Goal: Task Accomplishment & Management: Manage account settings

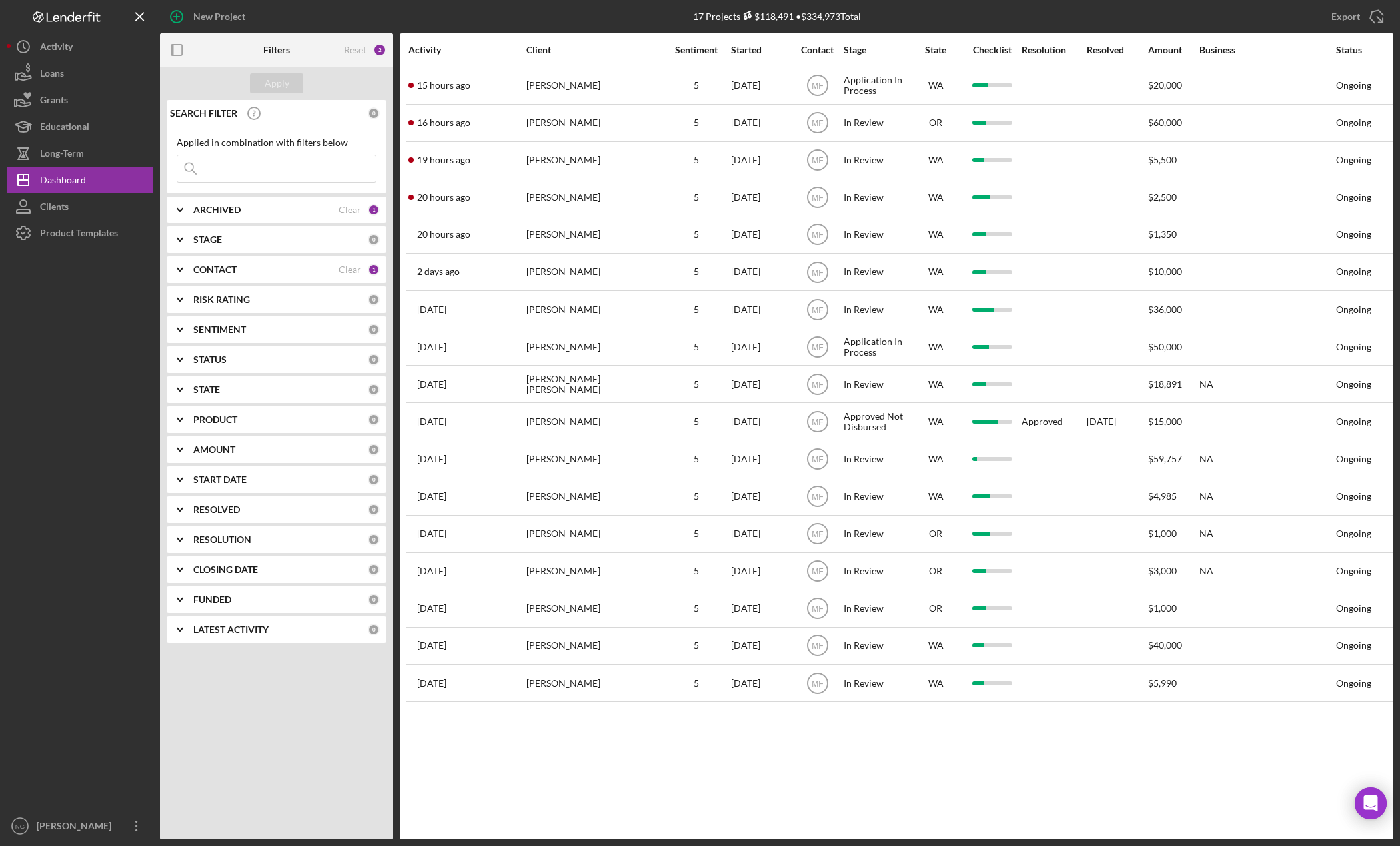
click at [354, 268] on div "Clear" at bounding box center [349, 270] width 22 height 10
click at [229, 273] on b "CONTACT" at bounding box center [215, 270] width 44 height 10
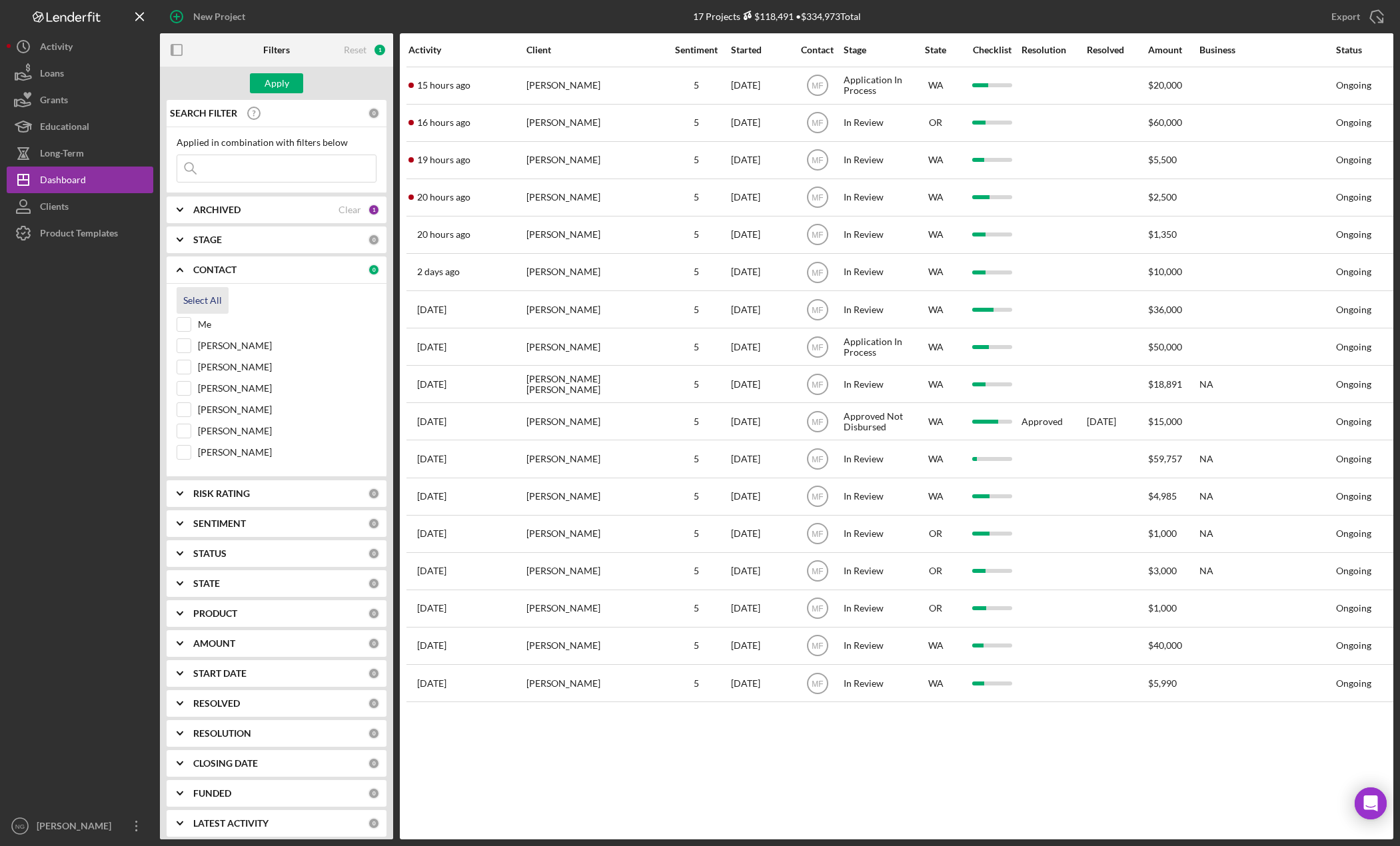
drag, startPoint x: 211, startPoint y: 322, endPoint x: 221, endPoint y: 297, distance: 26.9
click at [211, 323] on label "Me" at bounding box center [287, 325] width 179 height 14
click at [191, 323] on input "Me" at bounding box center [184, 325] width 14 height 14
checkbox input "true"
click at [284, 91] on div "Apply" at bounding box center [277, 83] width 25 height 20
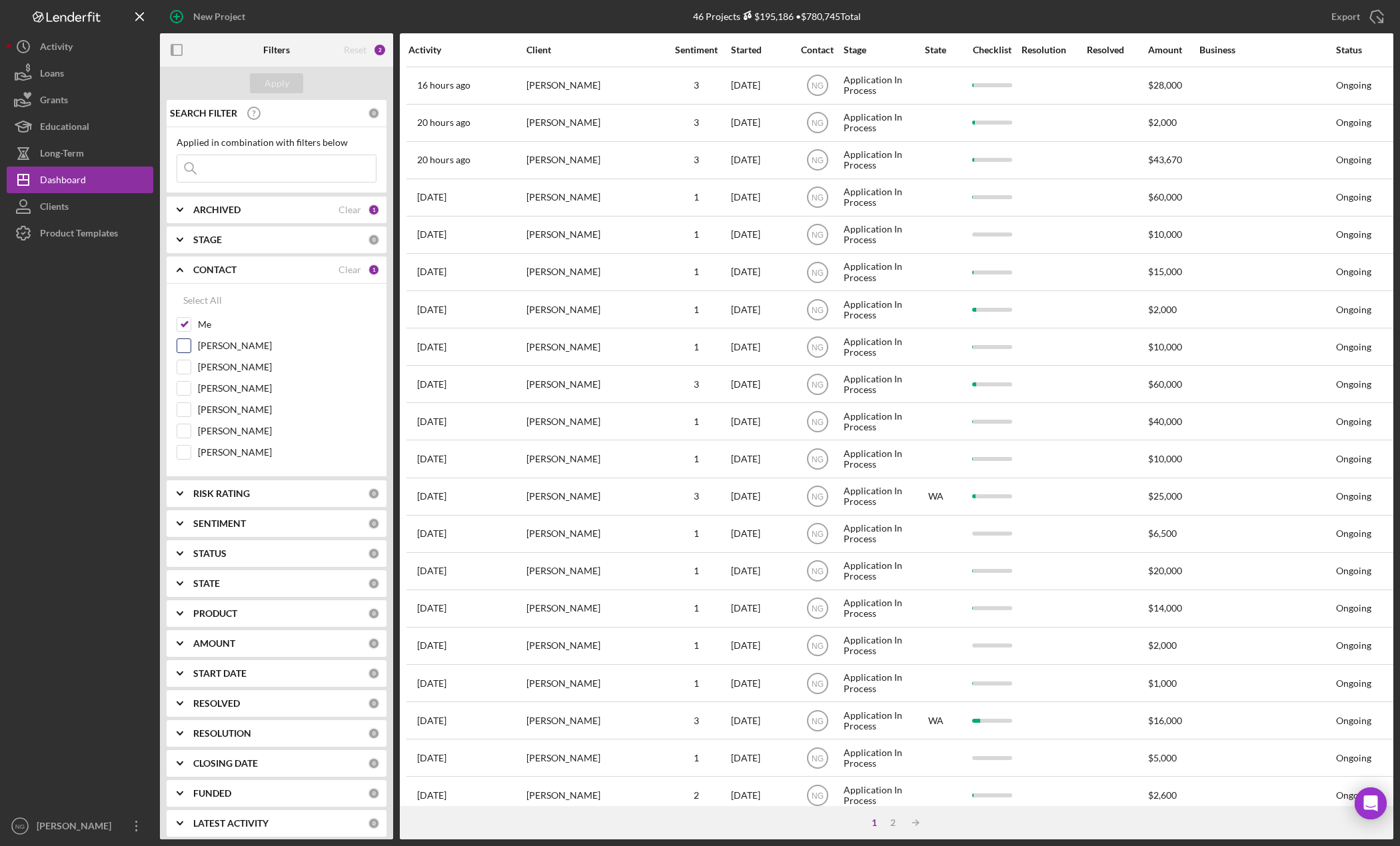
drag, startPoint x: 189, startPoint y: 345, endPoint x: 206, endPoint y: 346, distance: 17.0
click at [194, 346] on div "[PERSON_NAME]" at bounding box center [276, 349] width 200 height 21
click at [205, 339] on div "[PERSON_NAME]" at bounding box center [276, 349] width 200 height 21
click at [206, 344] on label "[PERSON_NAME]" at bounding box center [287, 346] width 179 height 14
click at [191, 344] on input "[PERSON_NAME]" at bounding box center [184, 346] width 14 height 14
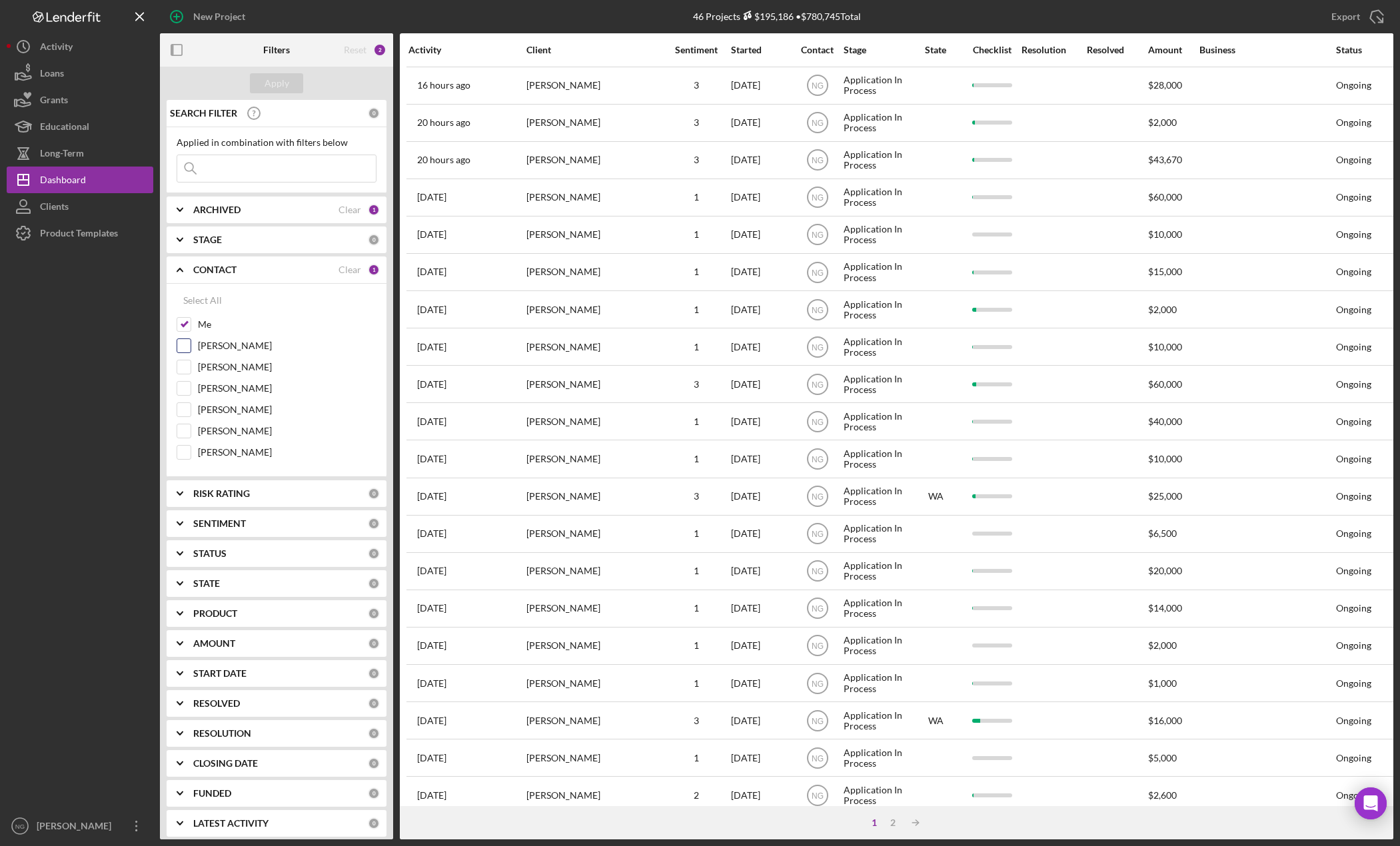
checkbox input "true"
click at [275, 87] on div "Apply" at bounding box center [277, 83] width 25 height 20
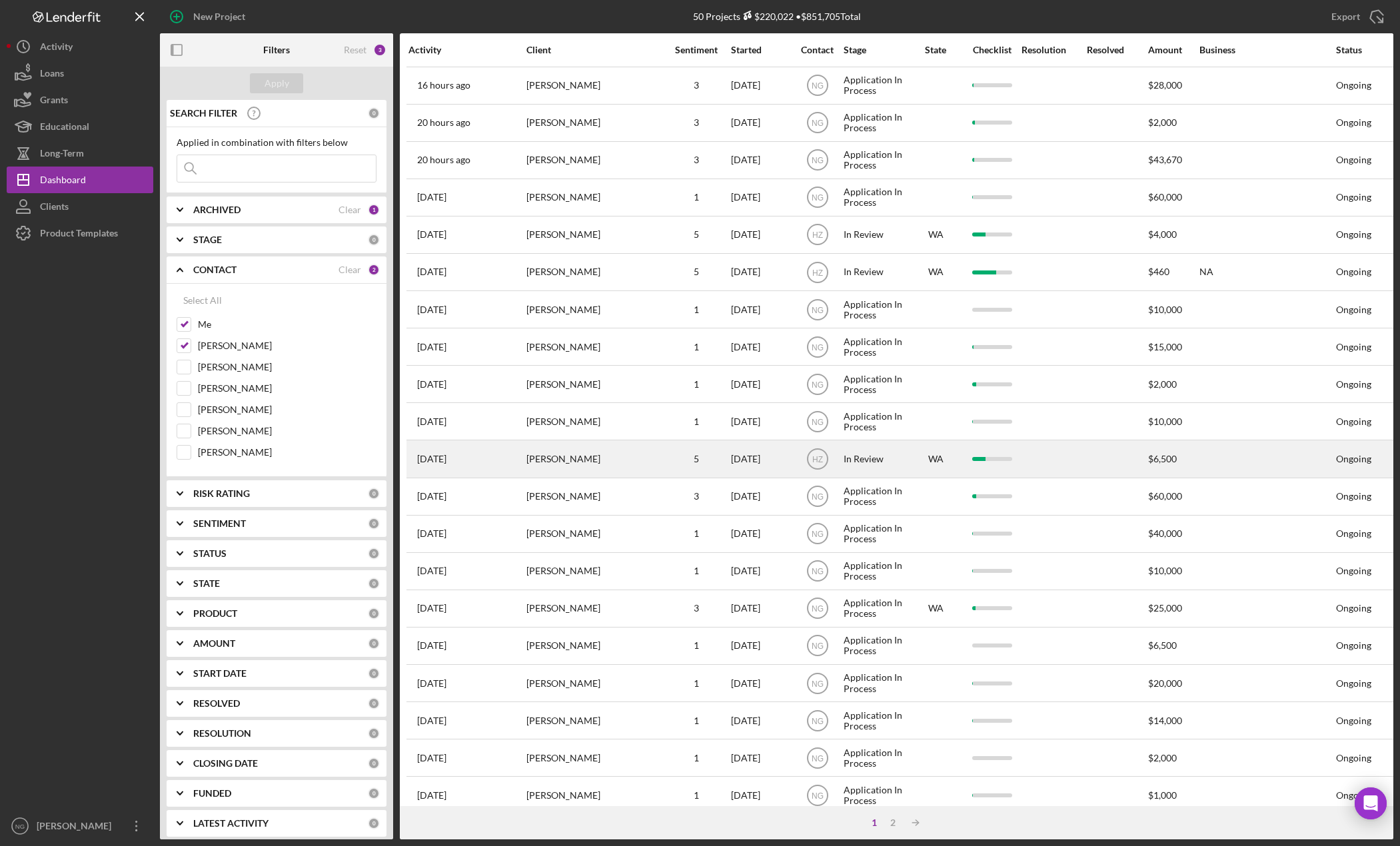
click at [569, 454] on div "[PERSON_NAME]" at bounding box center [593, 458] width 134 height 35
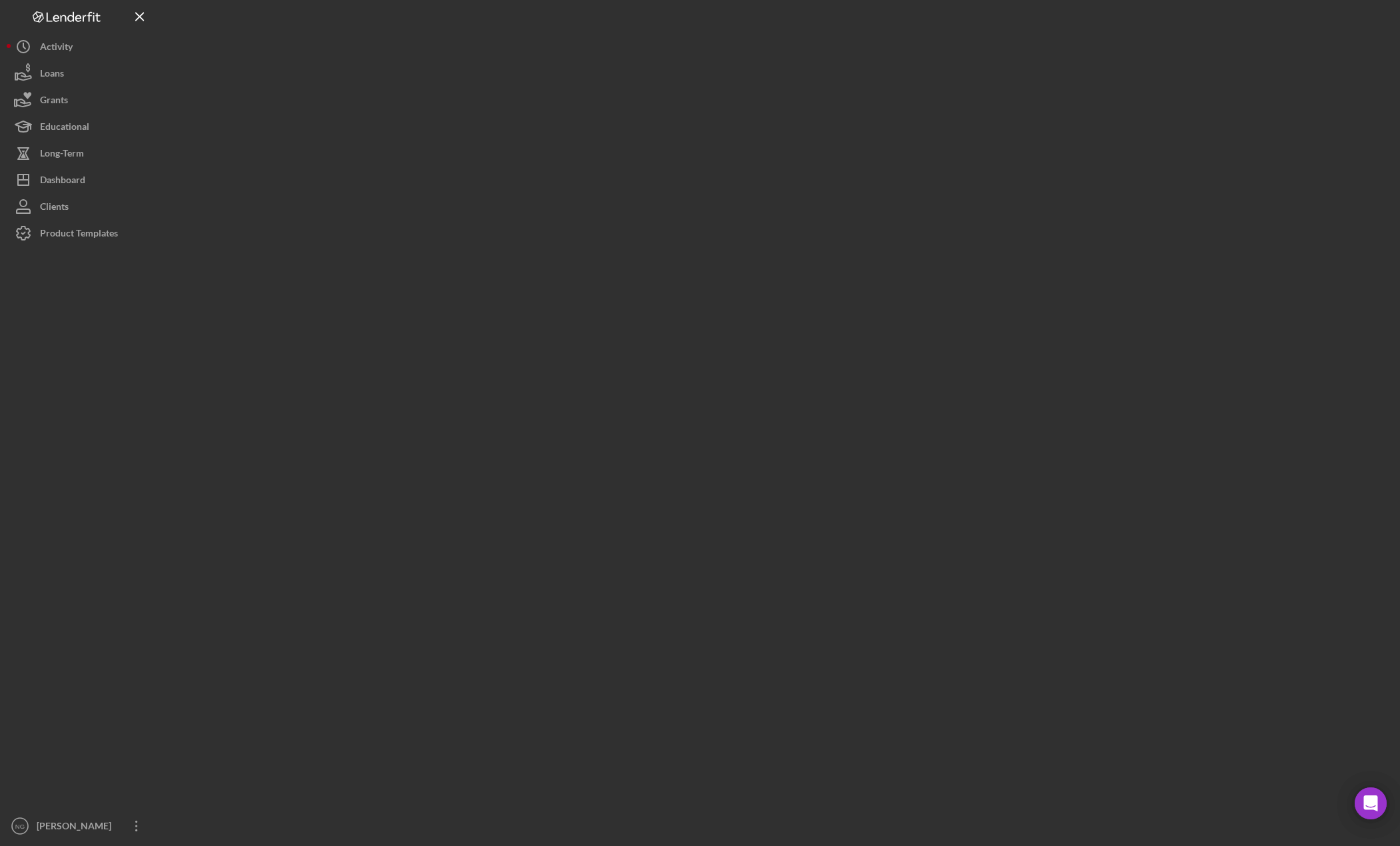
click at [569, 454] on div at bounding box center [777, 420] width 1233 height 839
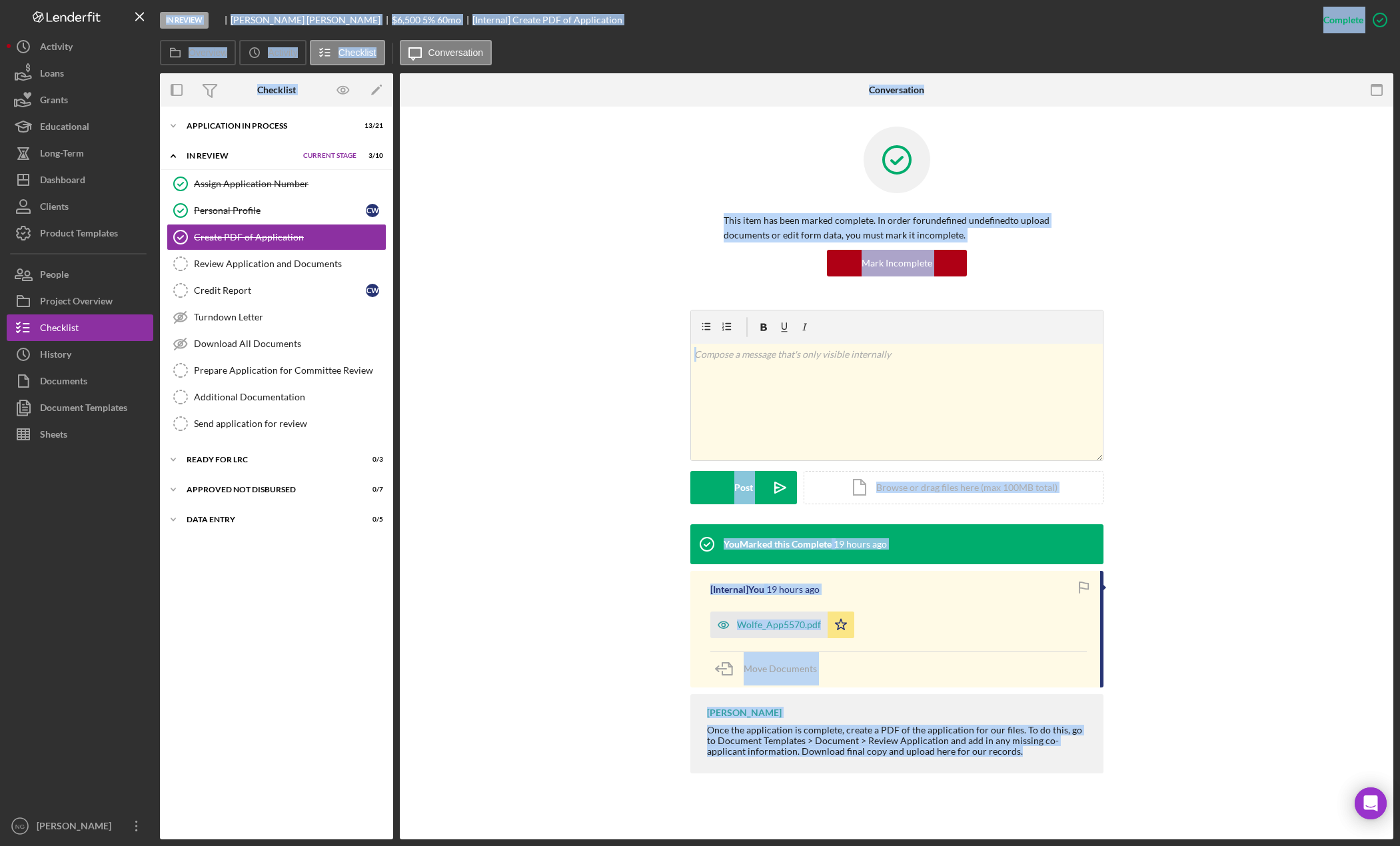
click at [569, 454] on div "v Color teal Color pink Remove color Add row above Add row below Add column bef…" at bounding box center [897, 417] width 954 height 215
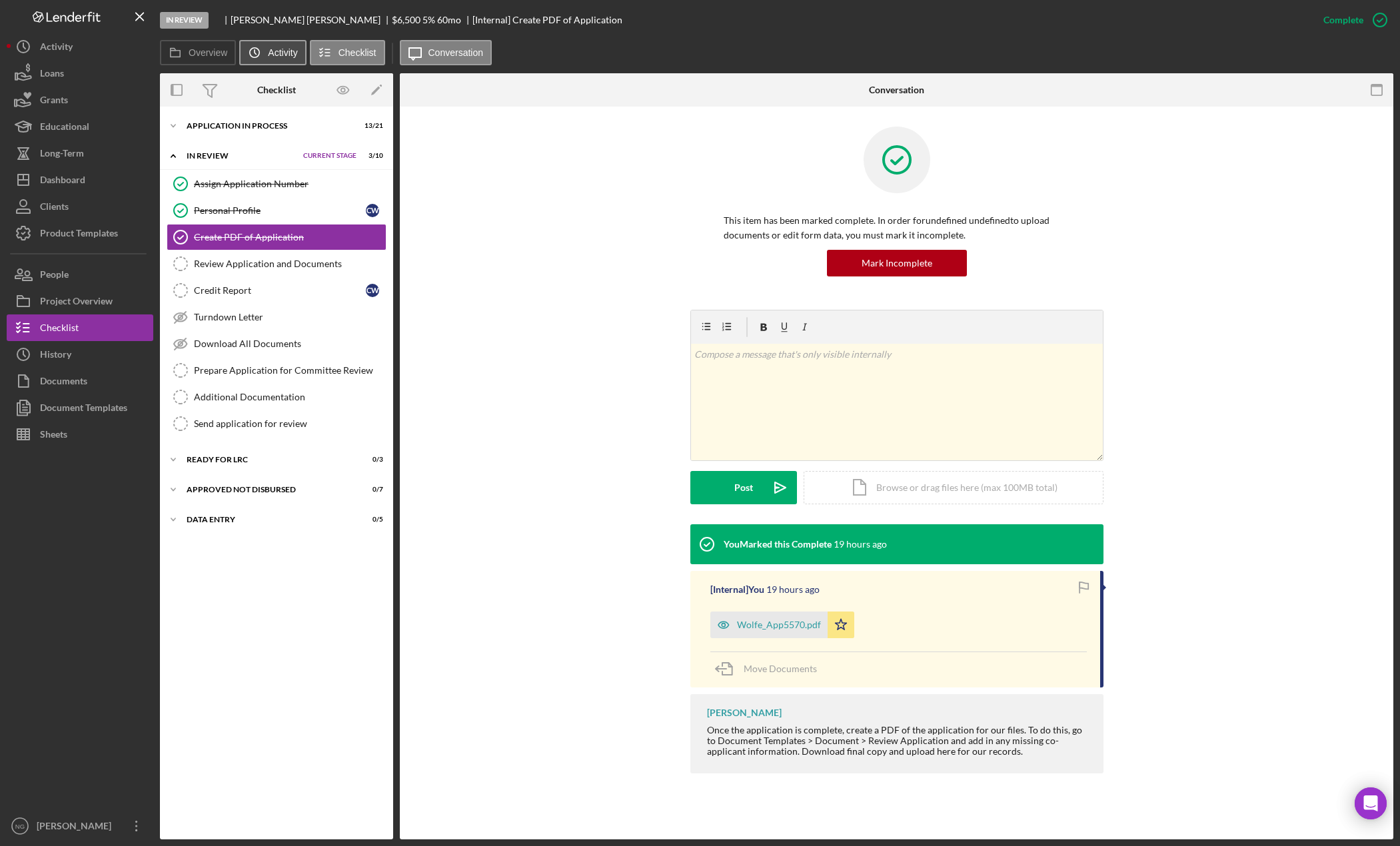
click at [275, 52] on label "Activity" at bounding box center [283, 52] width 29 height 10
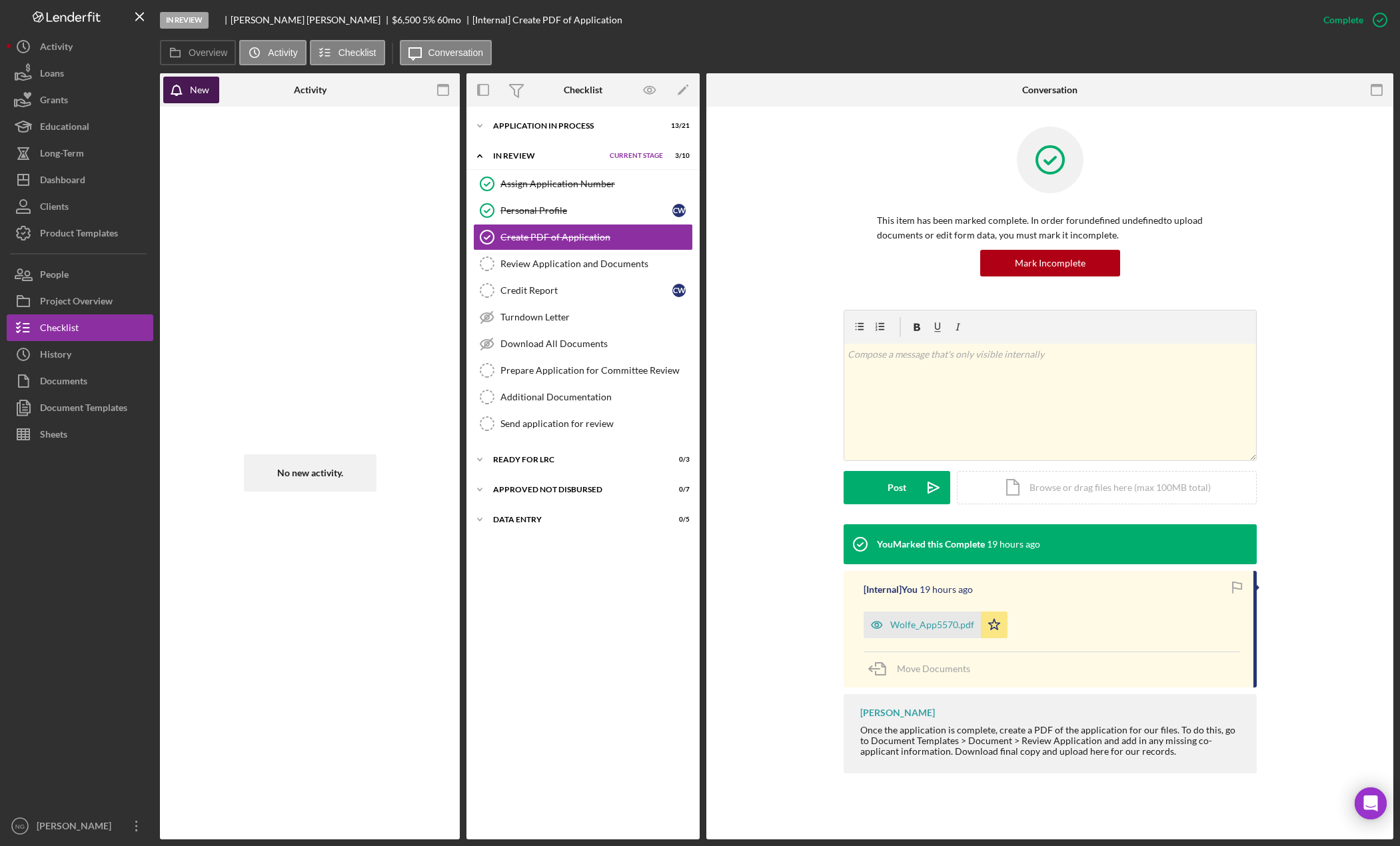
click at [202, 90] on div "New" at bounding box center [200, 89] width 20 height 27
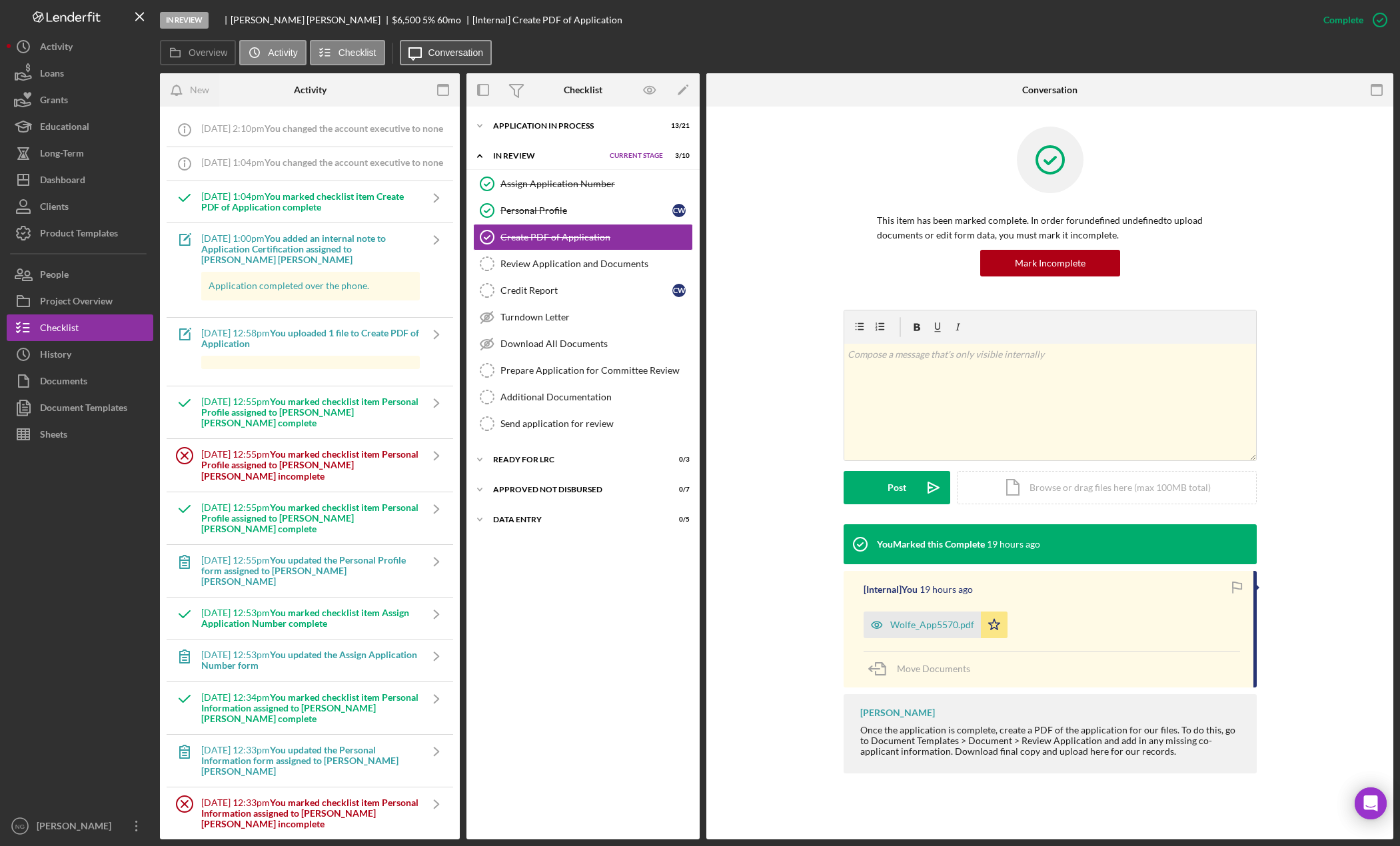
click at [449, 58] on button "Icon/Message Conversation" at bounding box center [446, 53] width 92 height 26
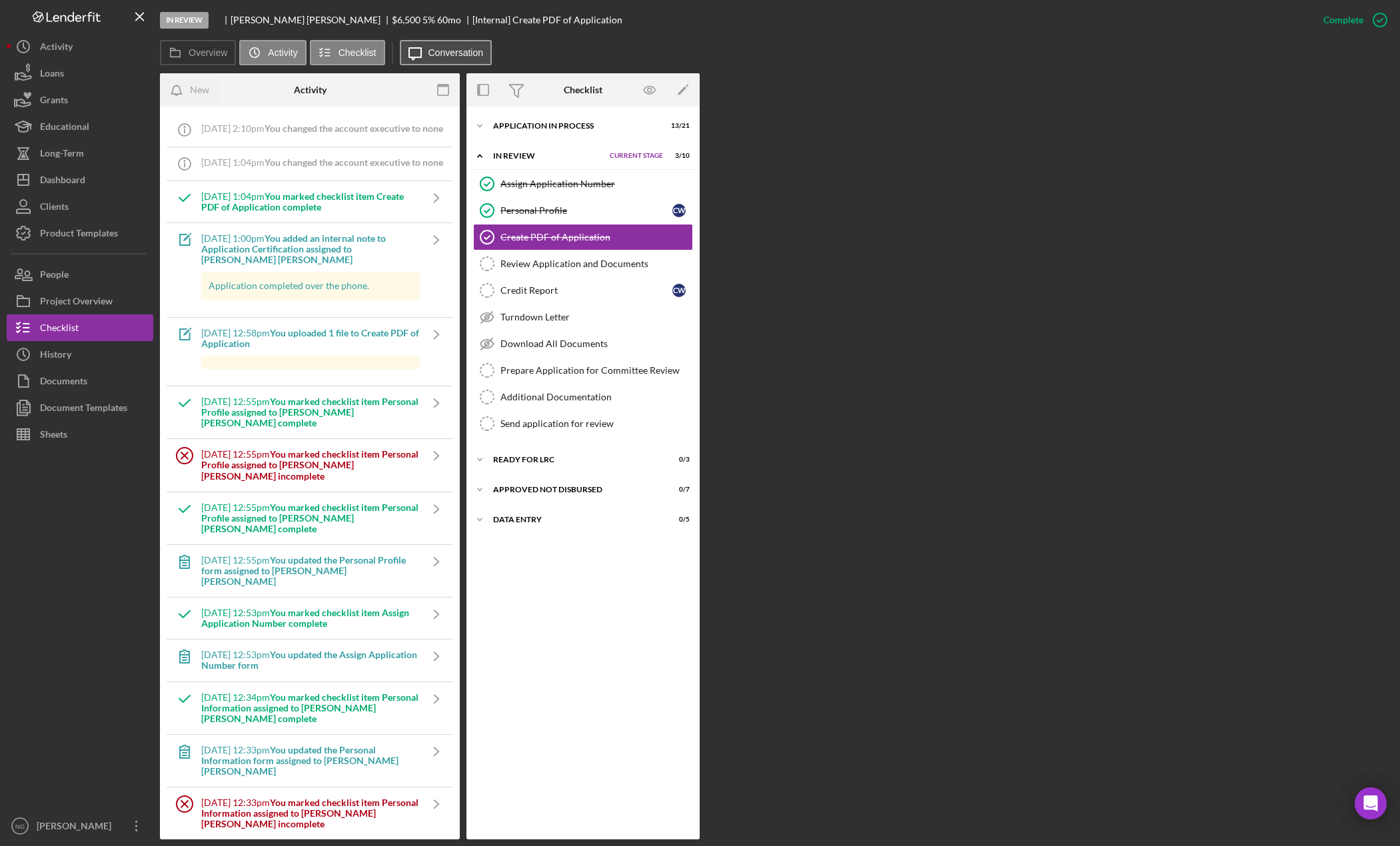
click at [449, 58] on button "Icon/Message Conversation" at bounding box center [446, 53] width 92 height 26
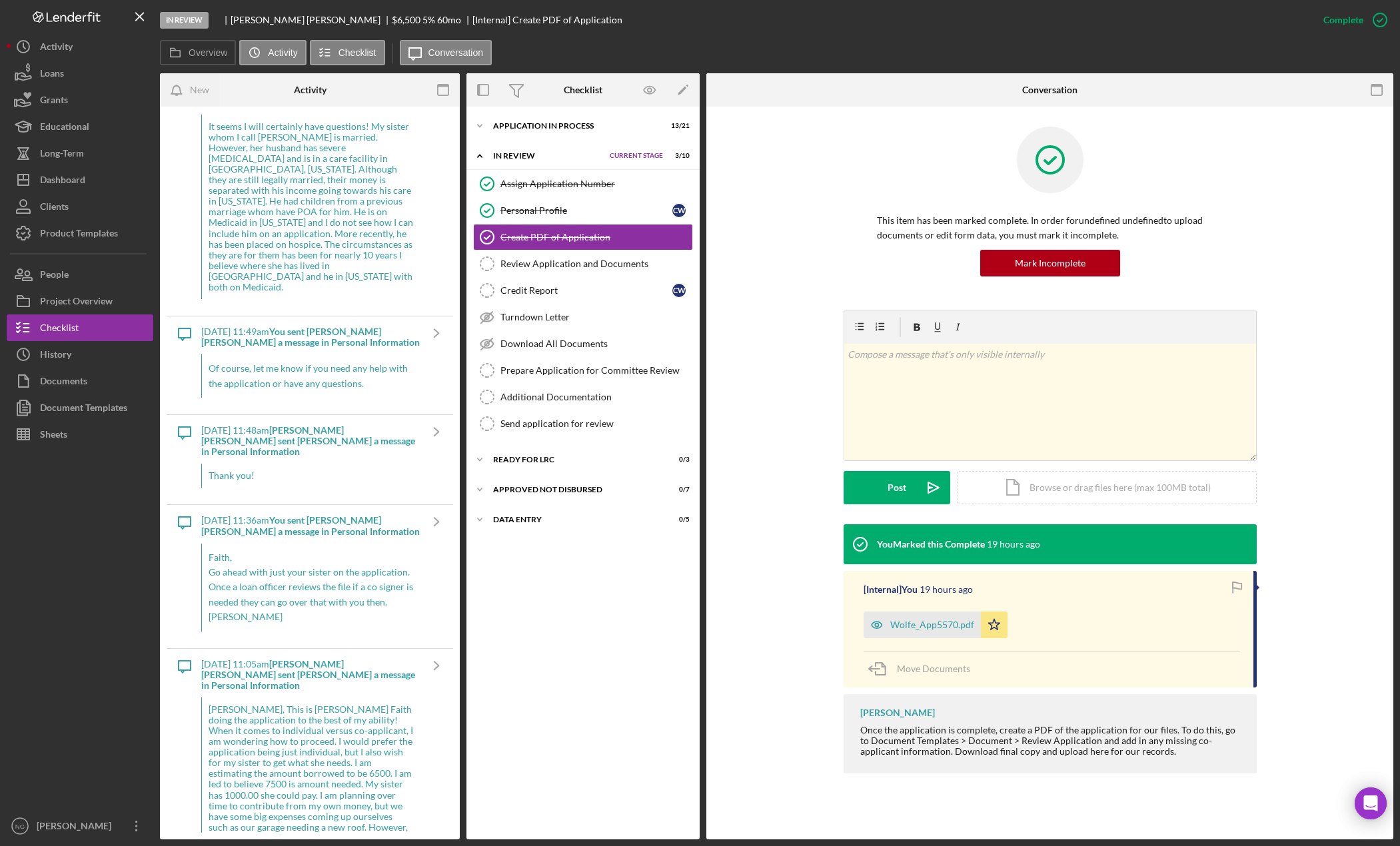
scroll to position [2297, 0]
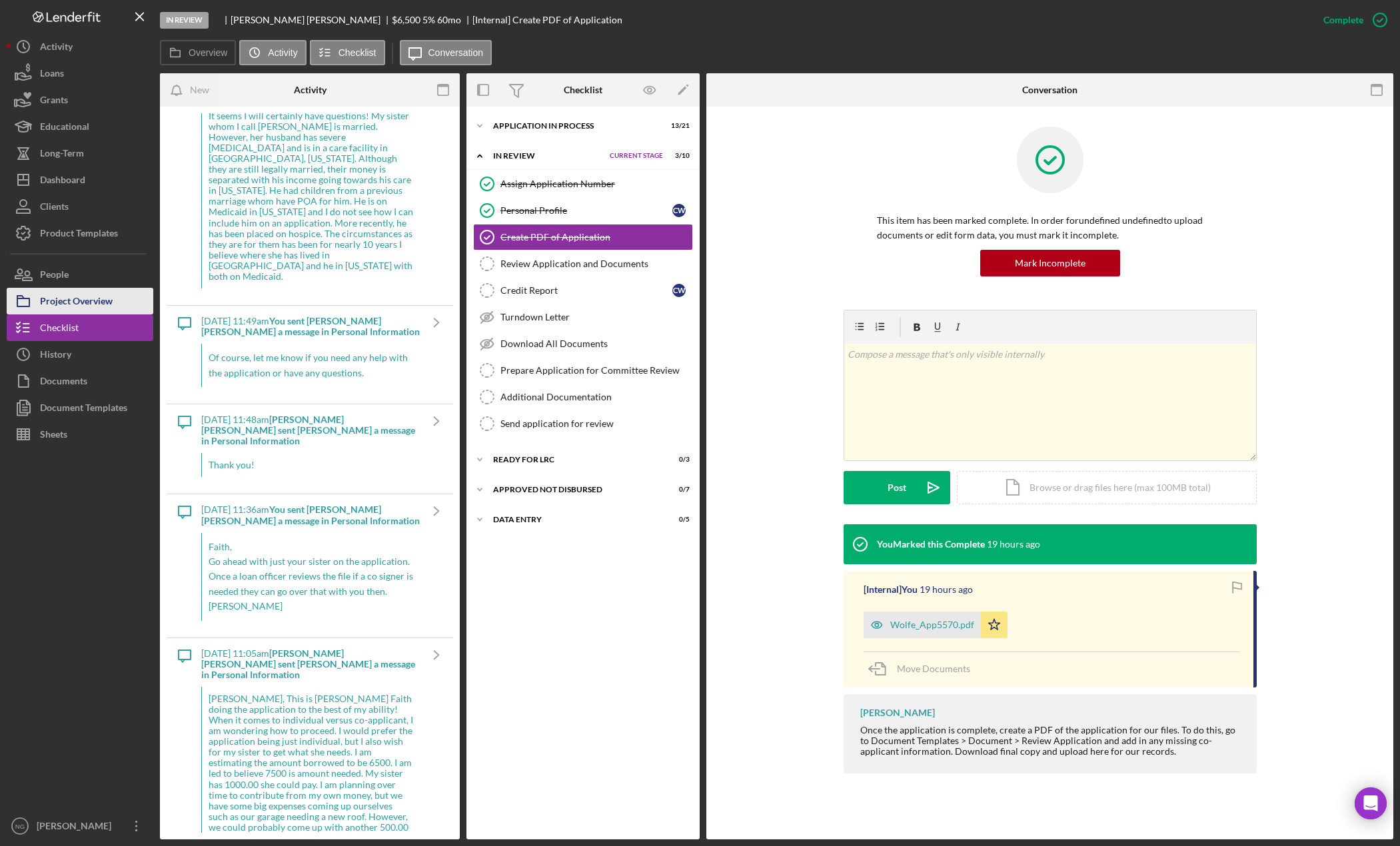
click at [100, 301] on div "Project Overview" at bounding box center [76, 302] width 73 height 30
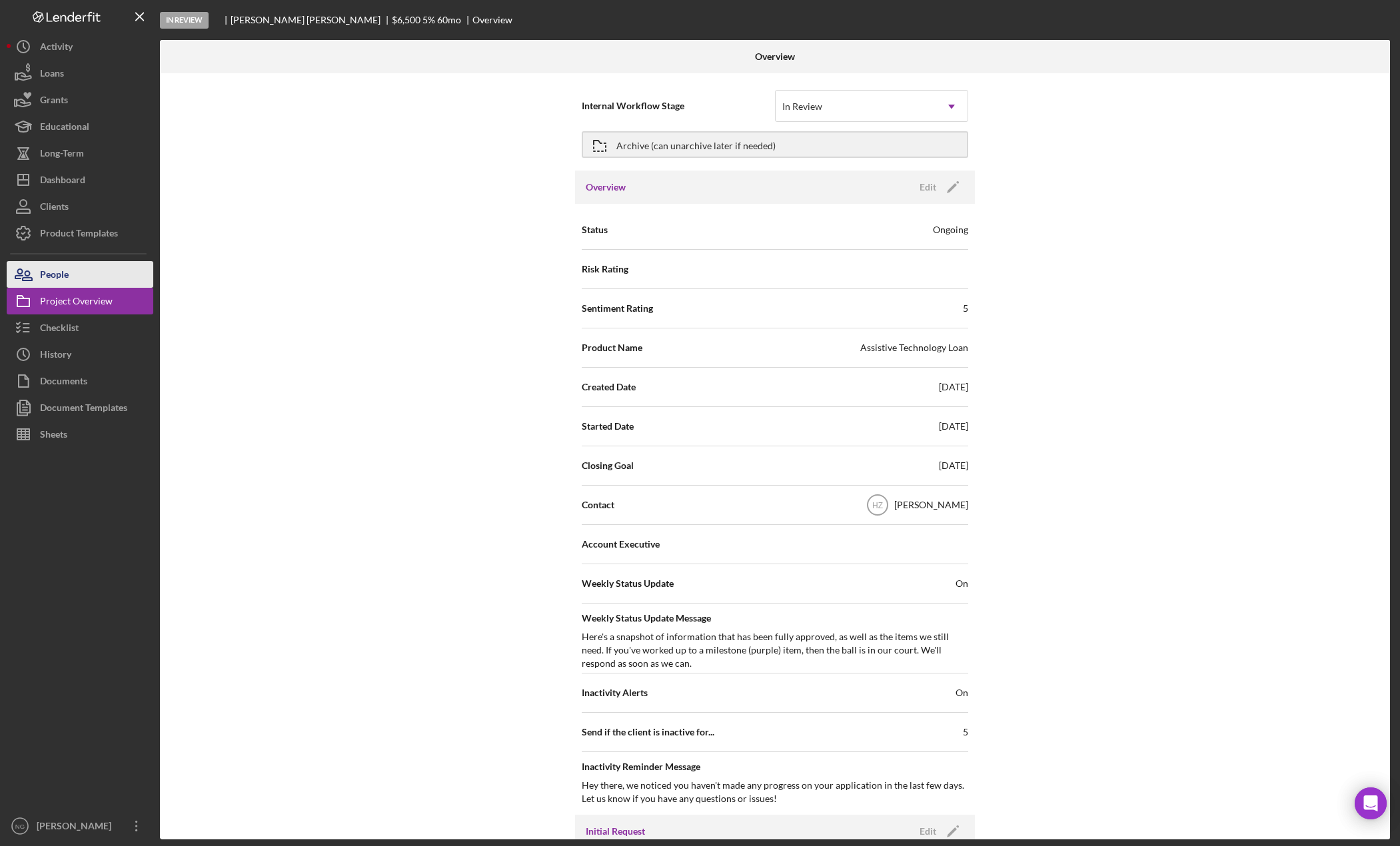
click at [102, 281] on button "People" at bounding box center [80, 274] width 146 height 27
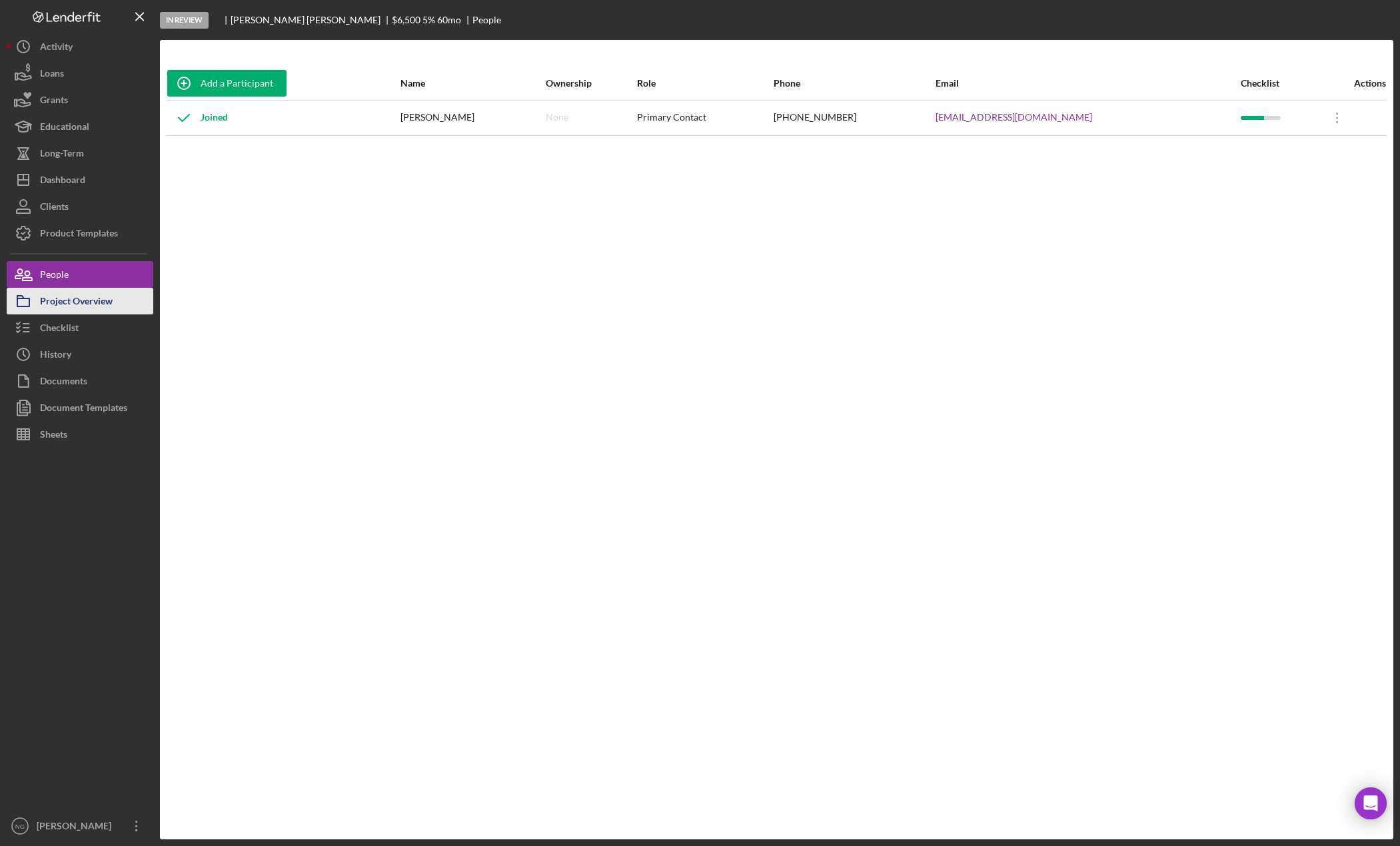
click at [92, 301] on div "Project Overview" at bounding box center [76, 302] width 73 height 30
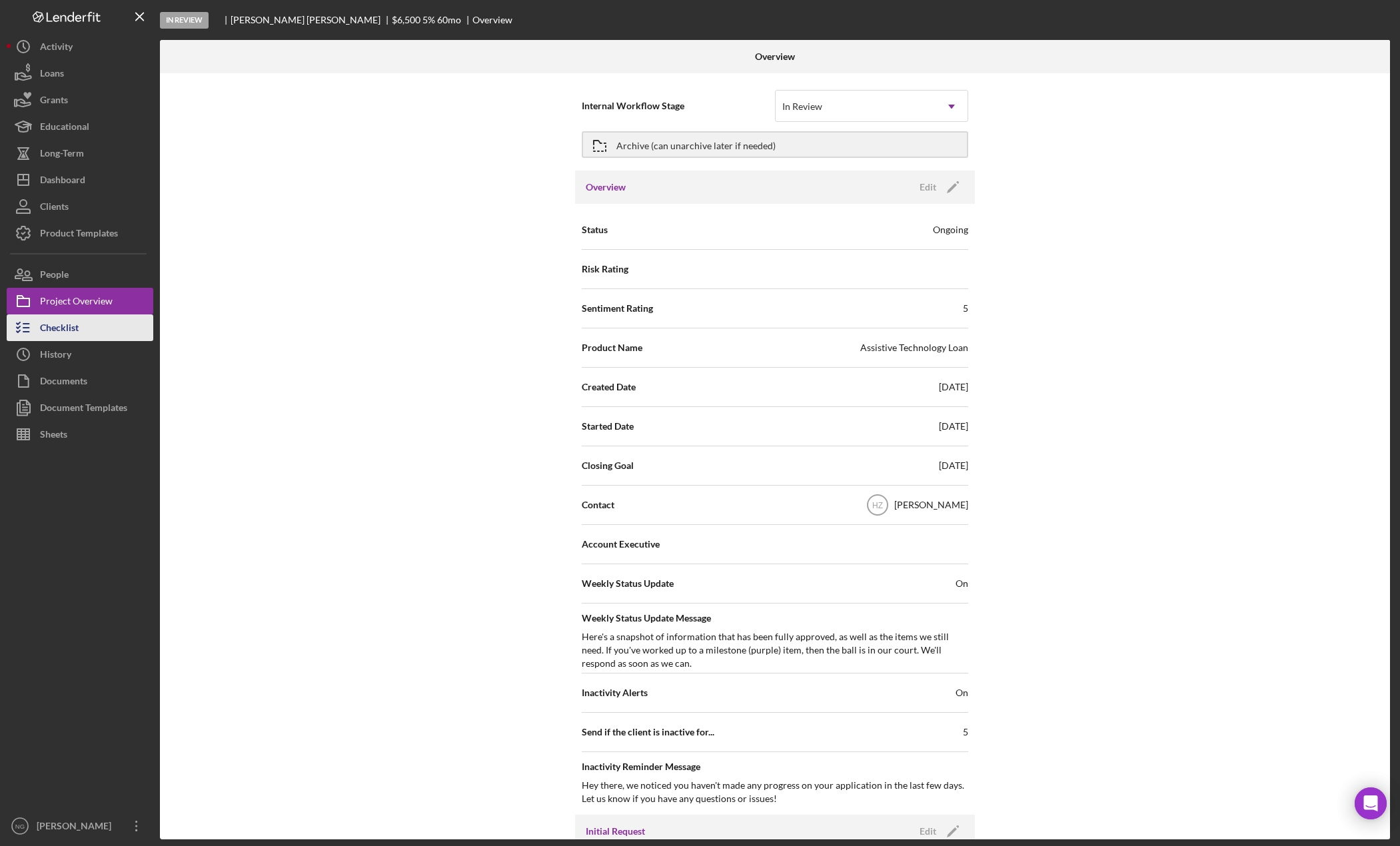
click at [88, 316] on button "Checklist" at bounding box center [80, 327] width 146 height 27
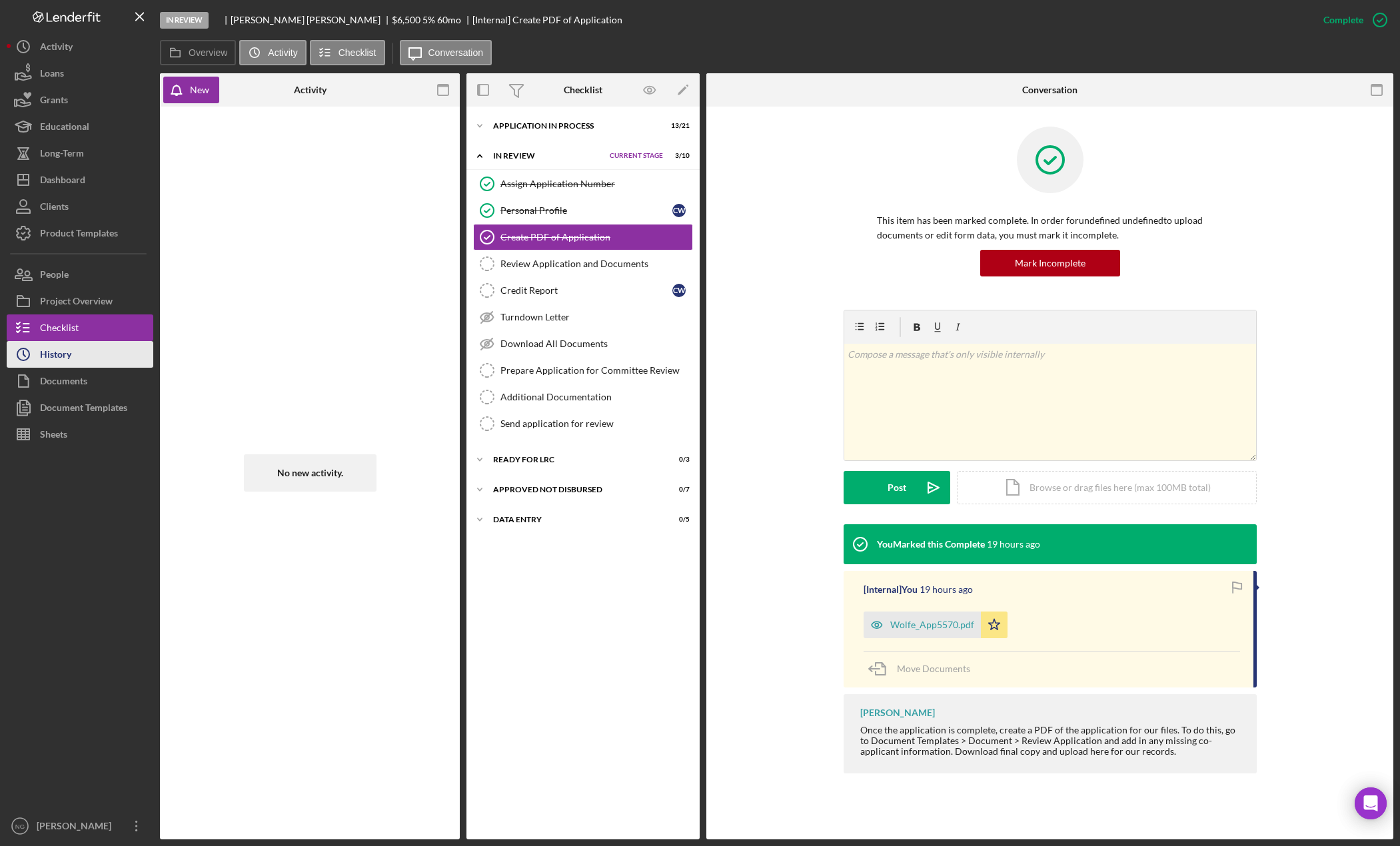
click at [83, 350] on button "Icon/History History" at bounding box center [80, 354] width 146 height 27
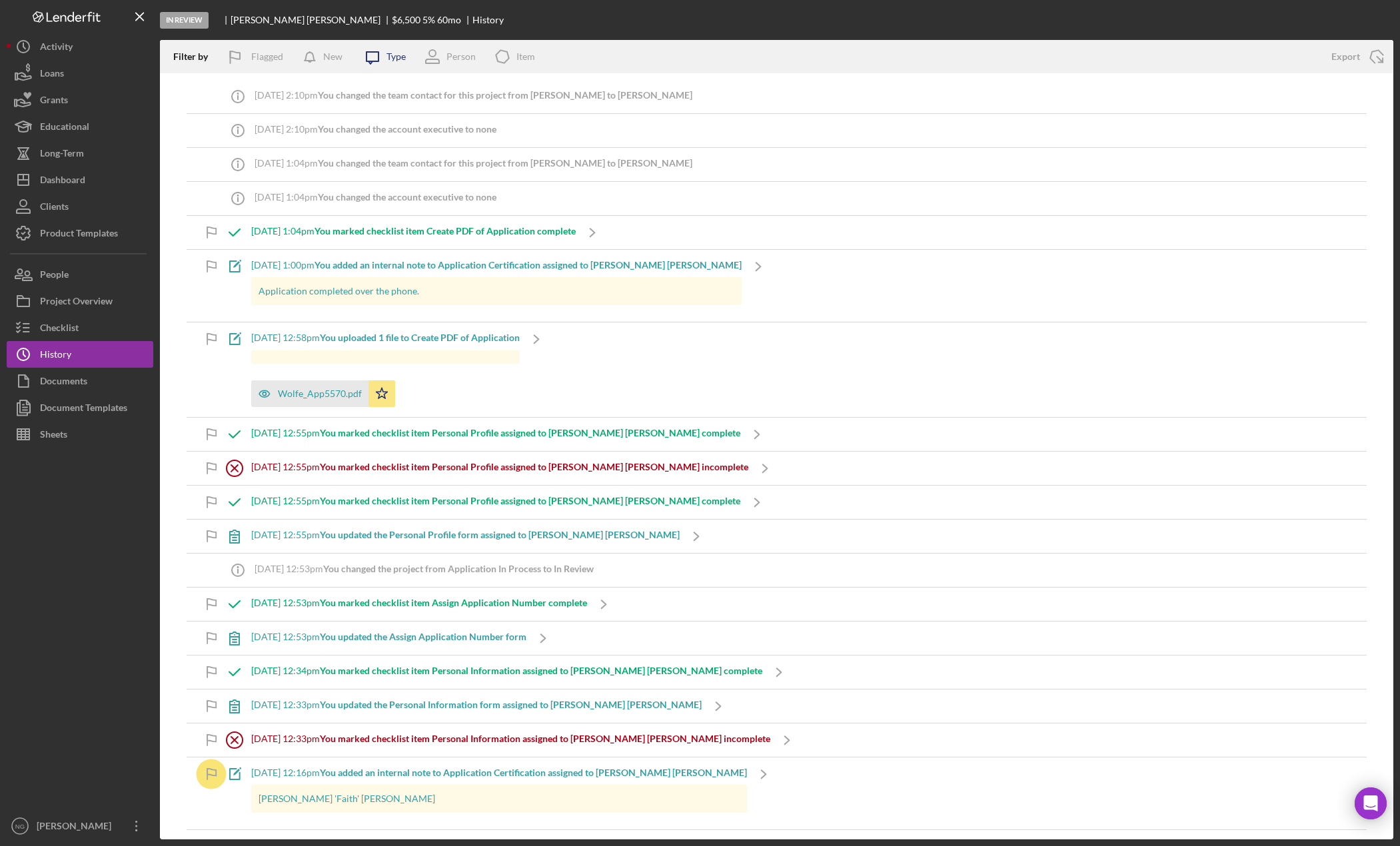
click at [370, 61] on icon at bounding box center [372, 58] width 12 height 12
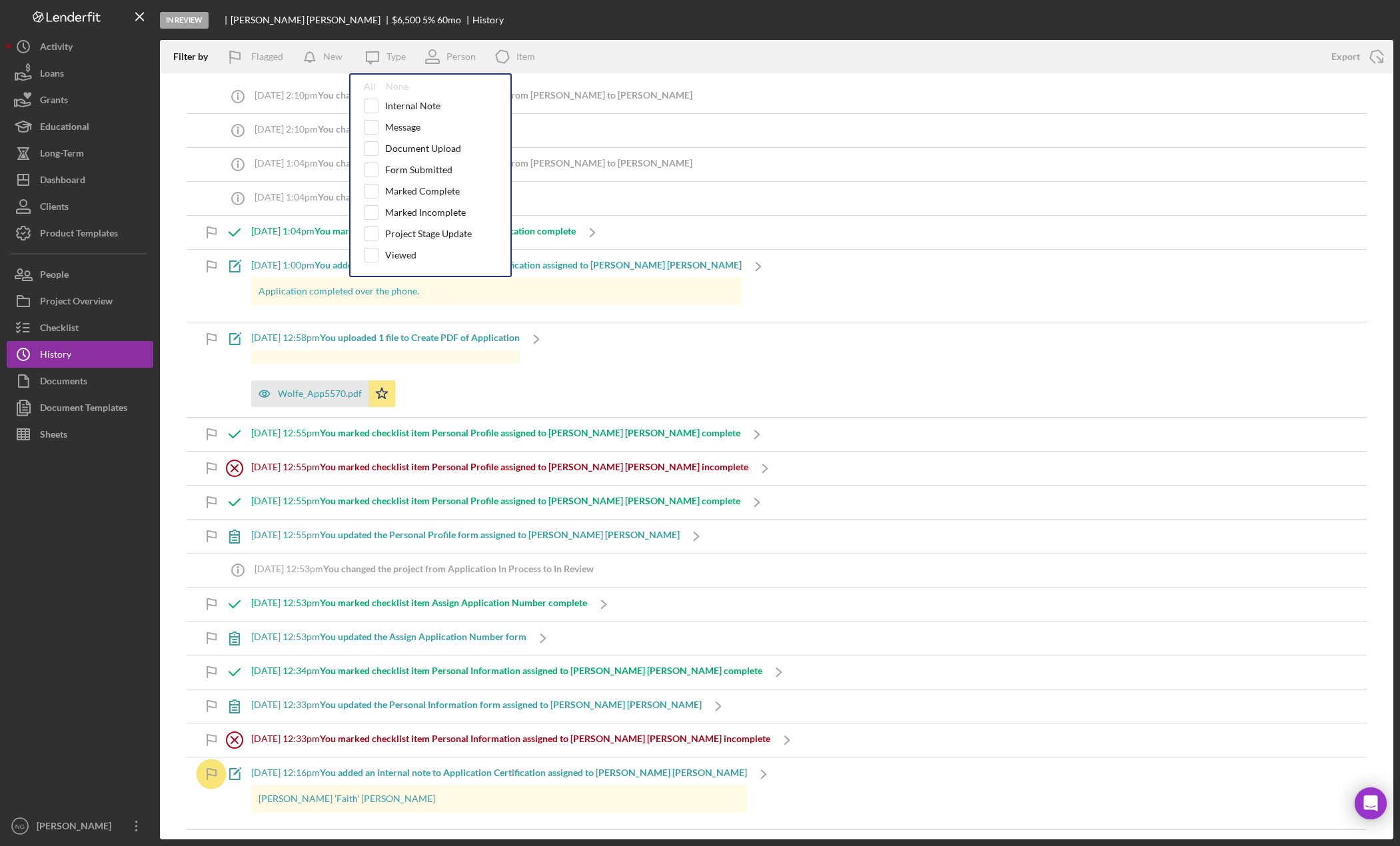
click at [98, 524] on div at bounding box center [80, 630] width 146 height 365
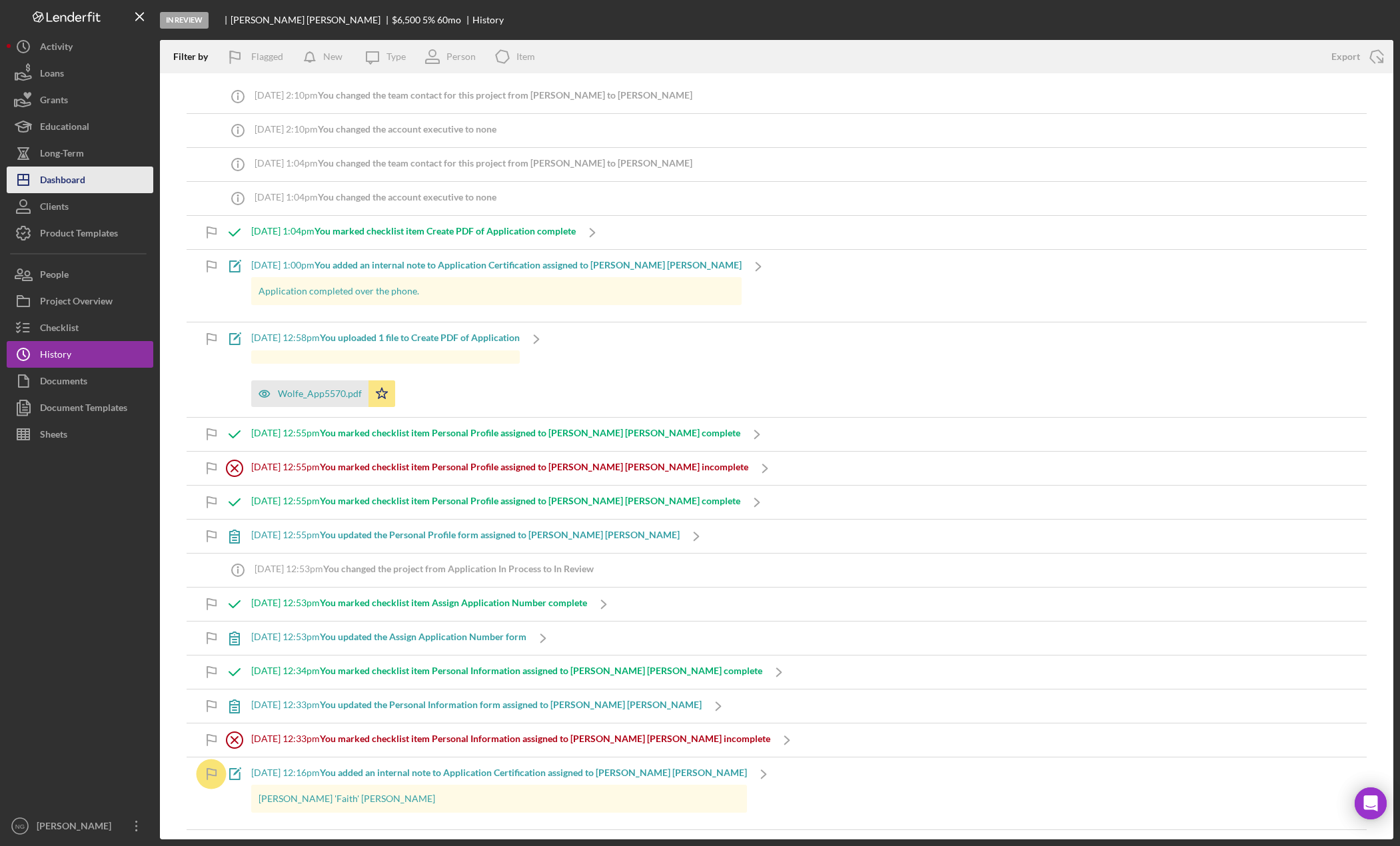
click at [73, 185] on div "Dashboard" at bounding box center [63, 182] width 45 height 30
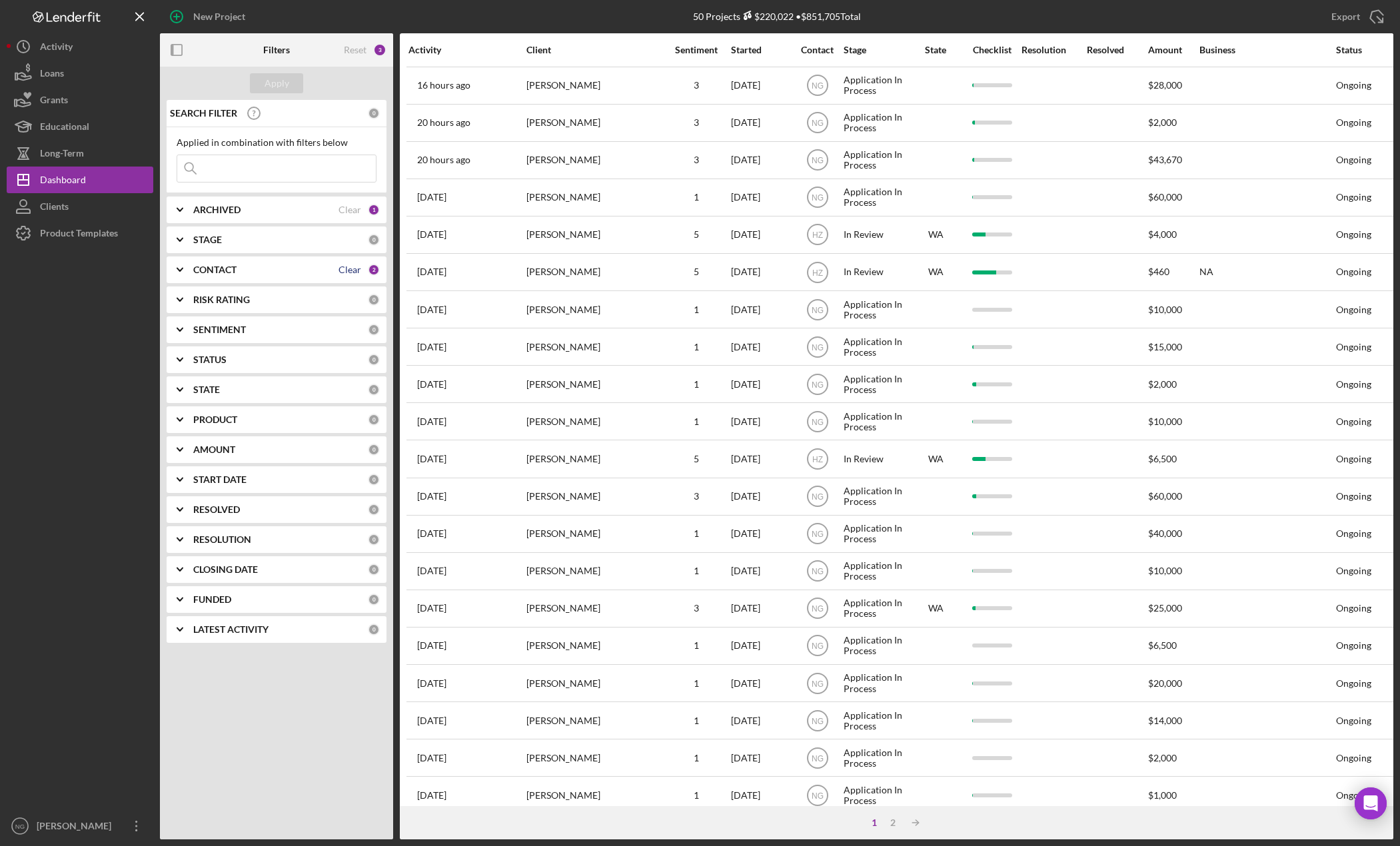
click at [356, 271] on div "Clear" at bounding box center [349, 270] width 22 height 10
click at [206, 266] on b "CONTACT" at bounding box center [215, 270] width 44 height 10
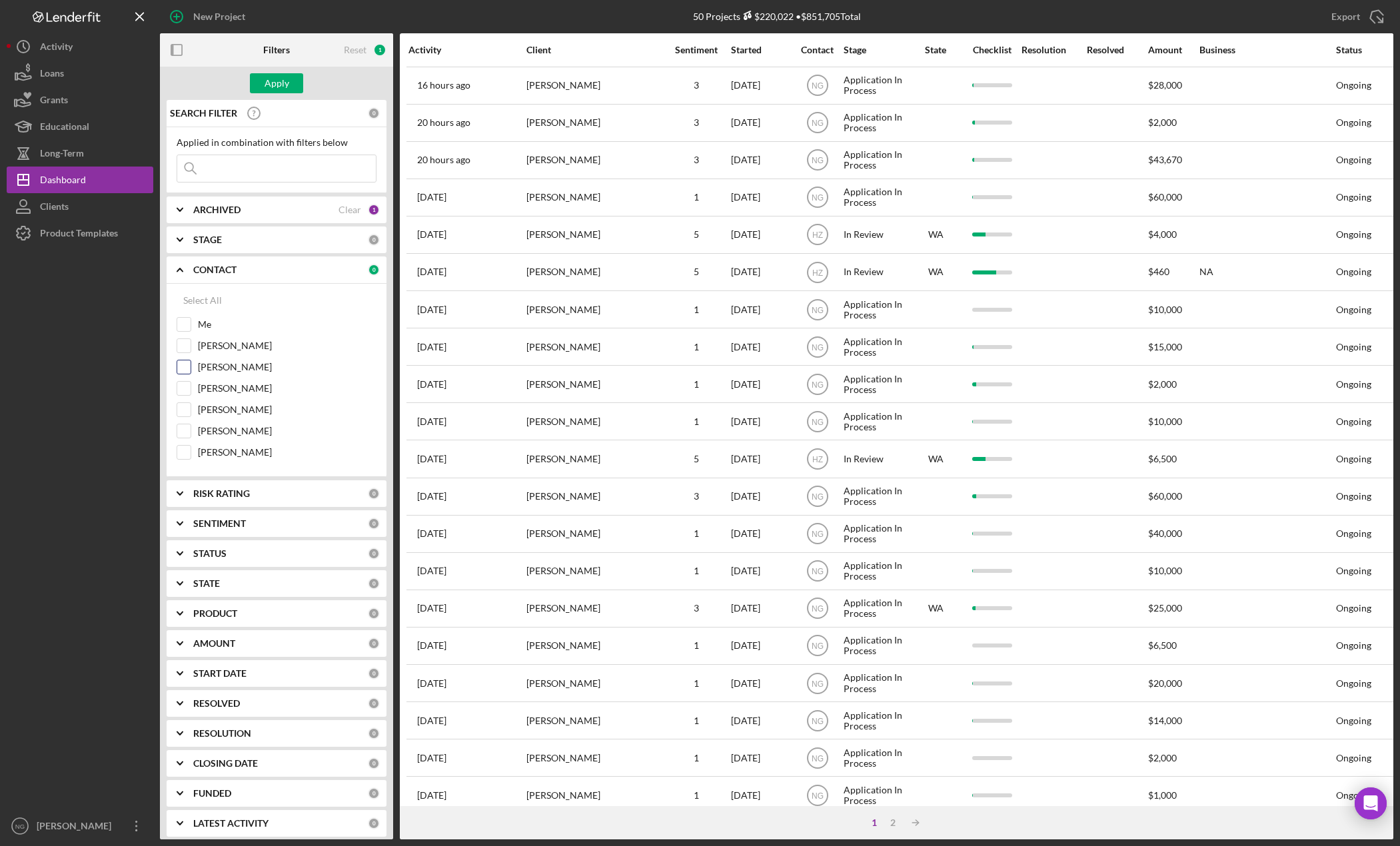
click at [233, 365] on label "[PERSON_NAME]" at bounding box center [287, 367] width 179 height 14
click at [191, 365] on input "[PERSON_NAME]" at bounding box center [184, 367] width 14 height 14
checkbox input "true"
click at [277, 77] on div "Apply" at bounding box center [277, 83] width 25 height 20
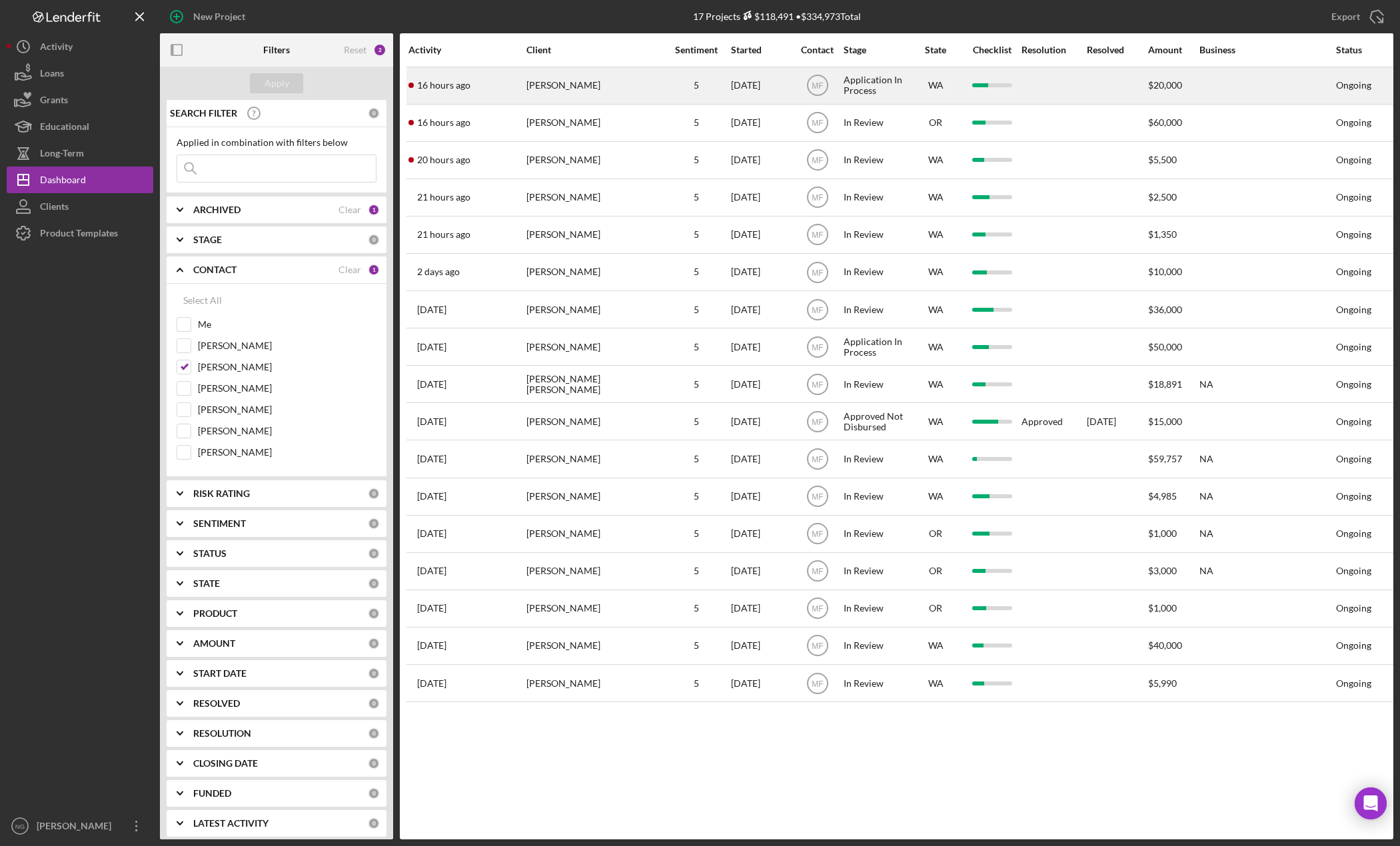
click at [679, 71] on div "5" at bounding box center [696, 85] width 67 height 35
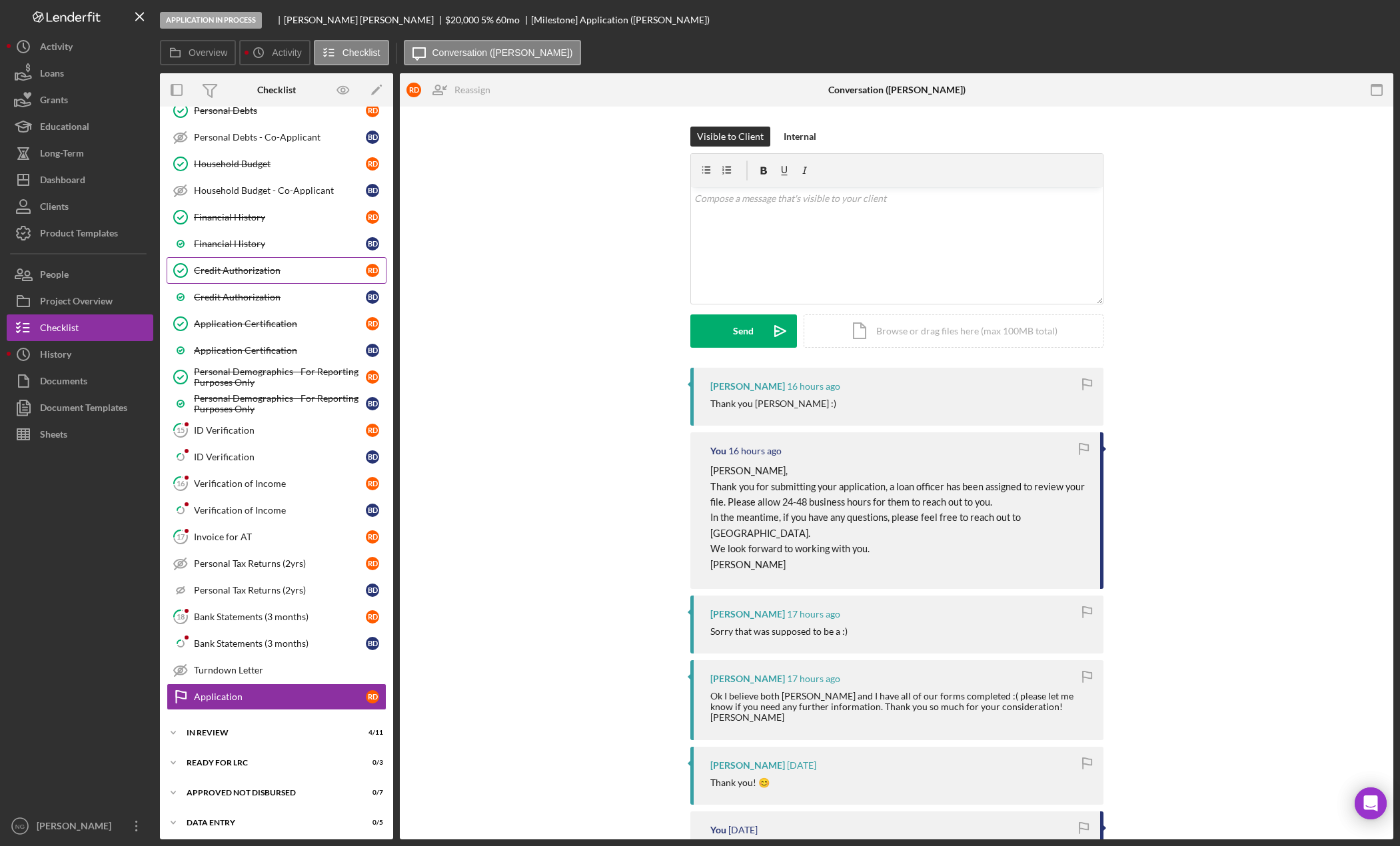
scroll to position [422, 0]
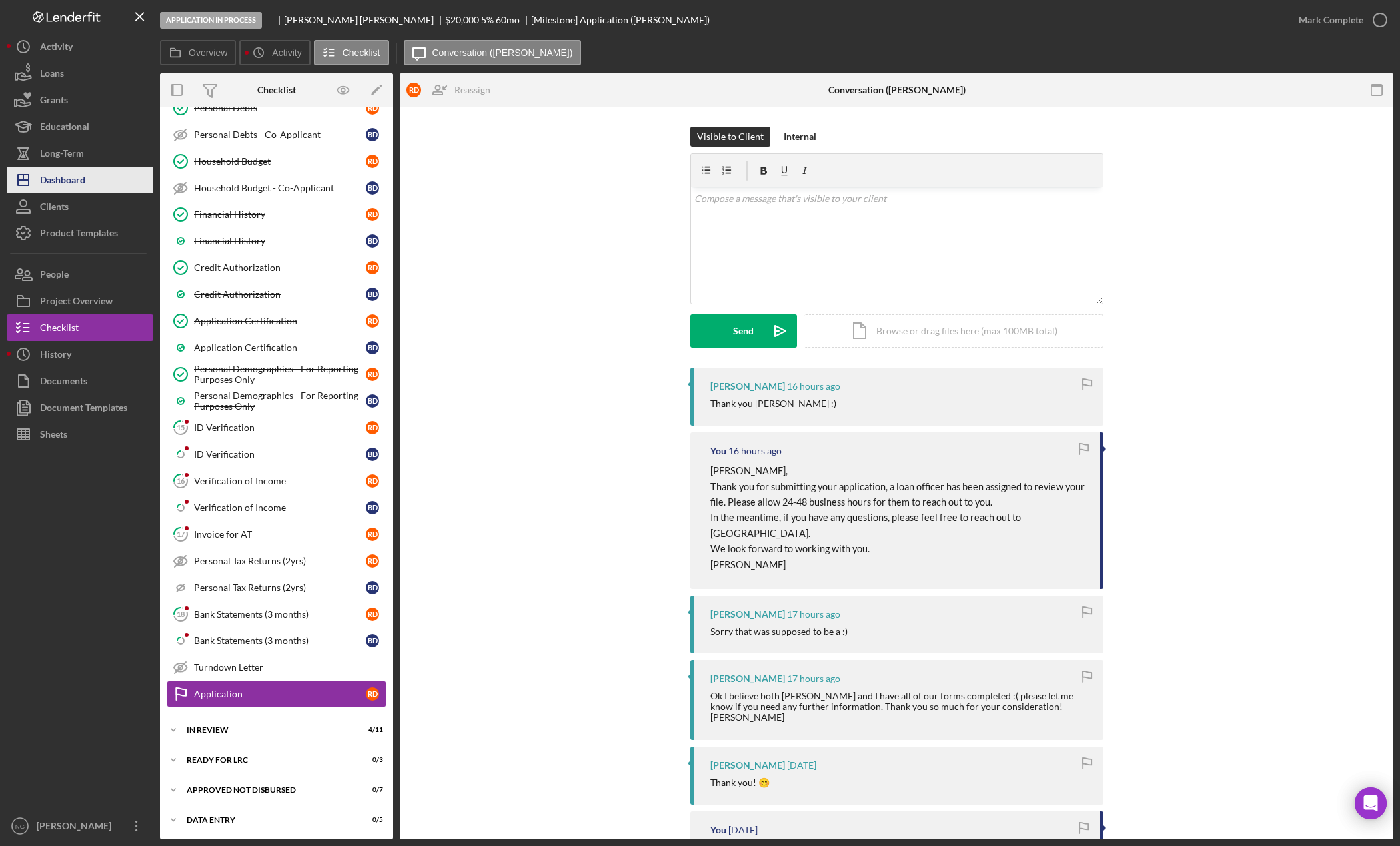
click at [69, 173] on div "Dashboard" at bounding box center [63, 182] width 45 height 30
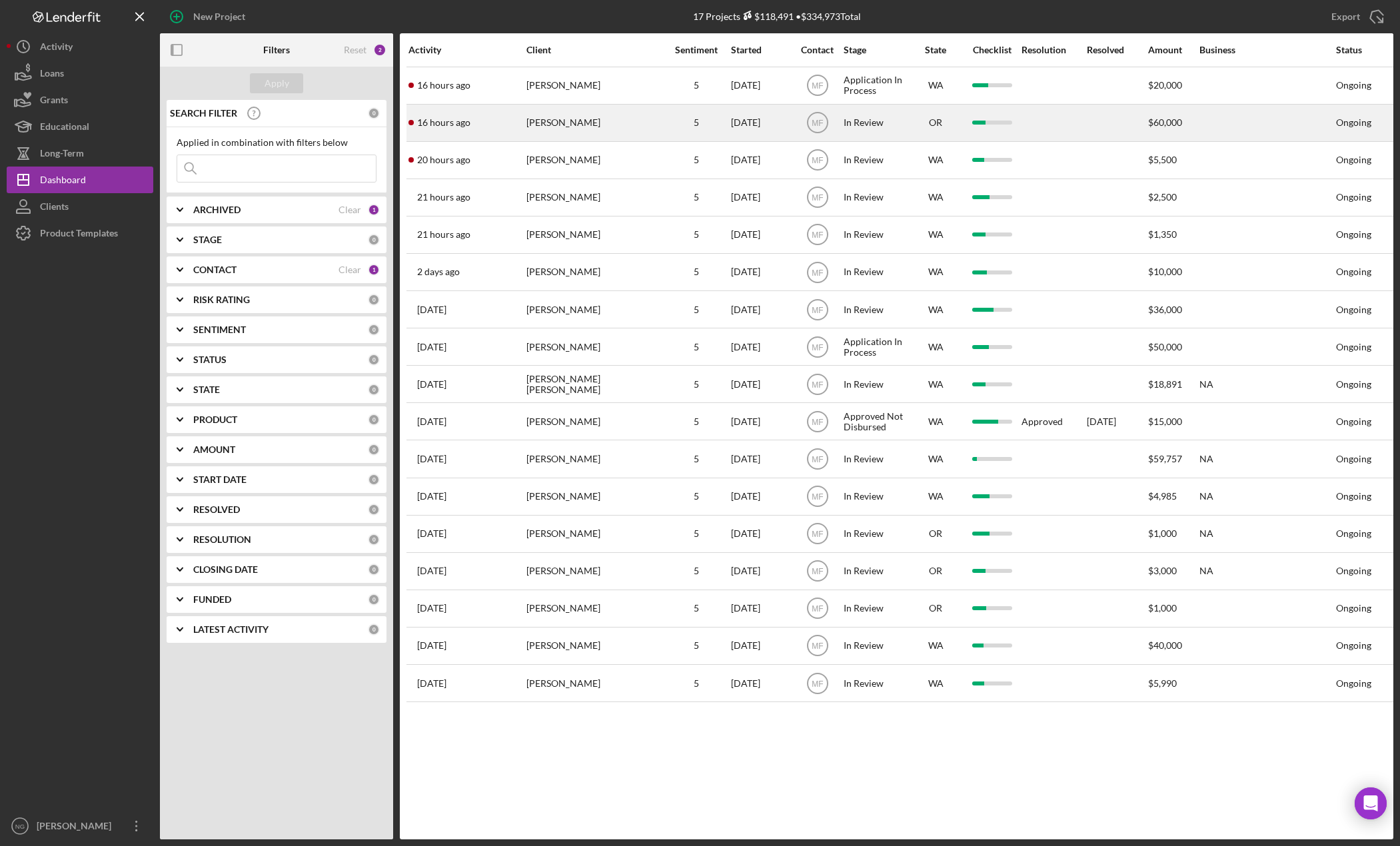
click at [669, 122] on div "5" at bounding box center [696, 122] width 67 height 10
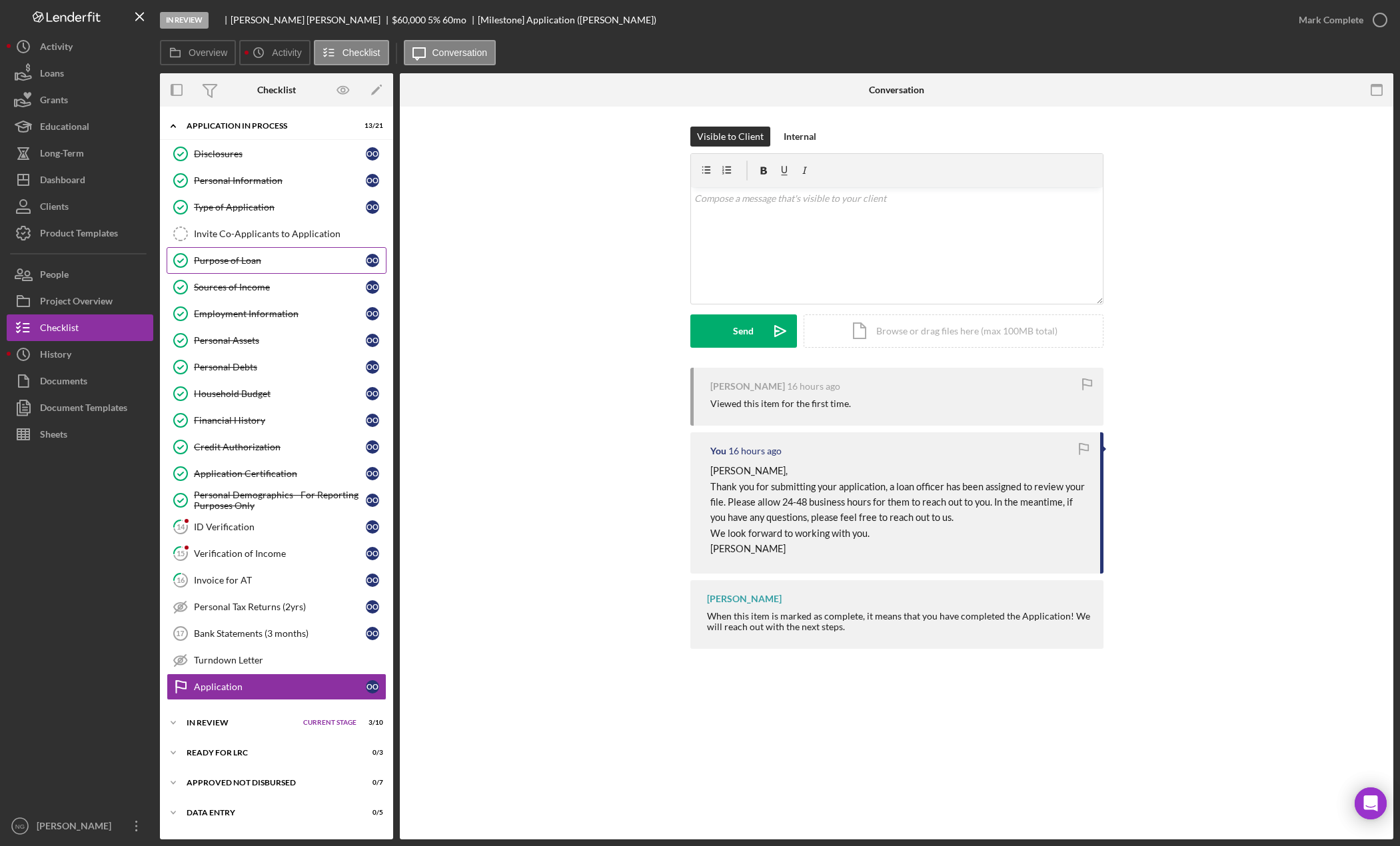
click at [303, 259] on div "Purpose of Loan" at bounding box center [279, 260] width 172 height 10
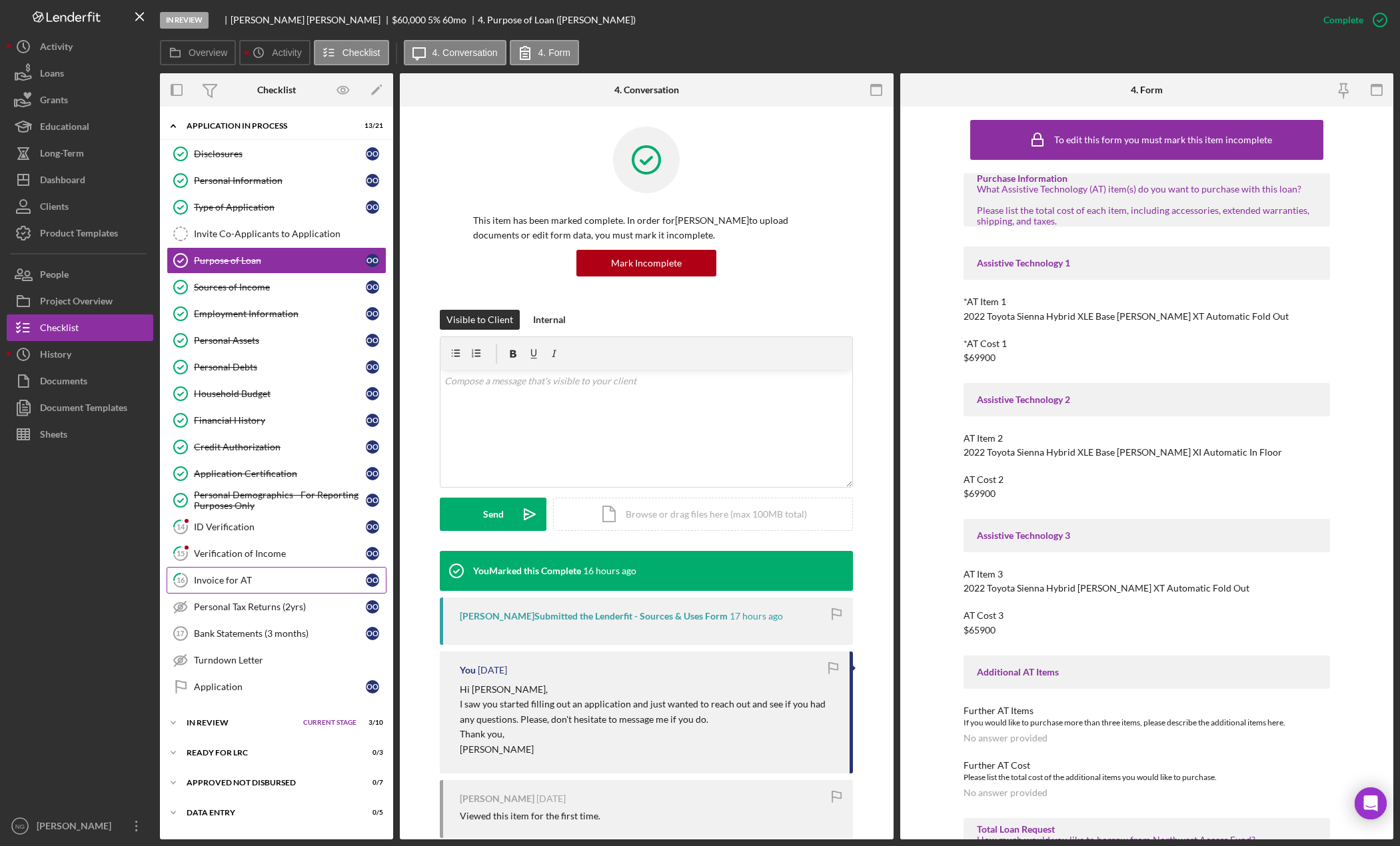
click at [252, 580] on div "Invoice for AT" at bounding box center [279, 581] width 172 height 10
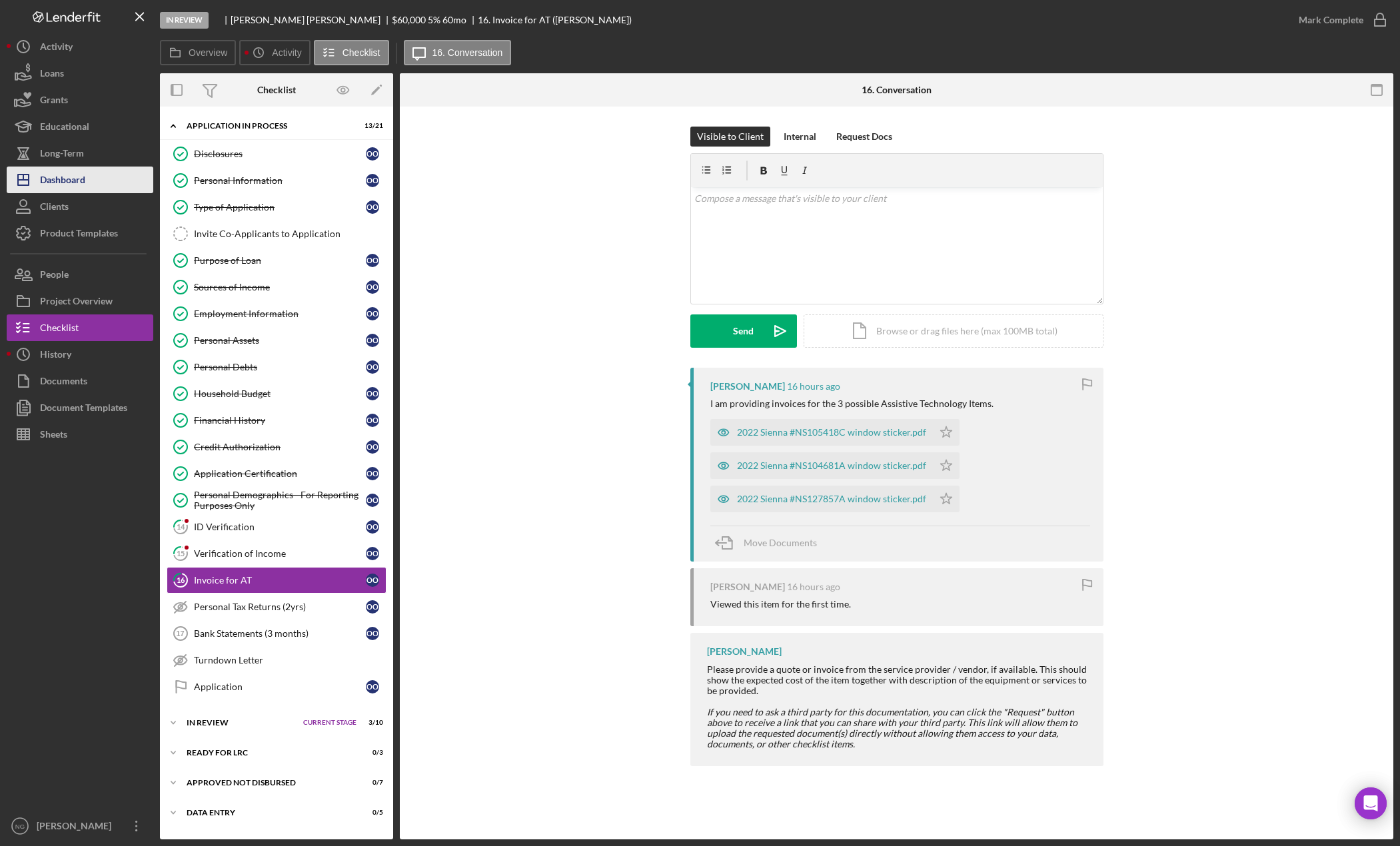
click at [72, 182] on div "Dashboard" at bounding box center [63, 182] width 45 height 30
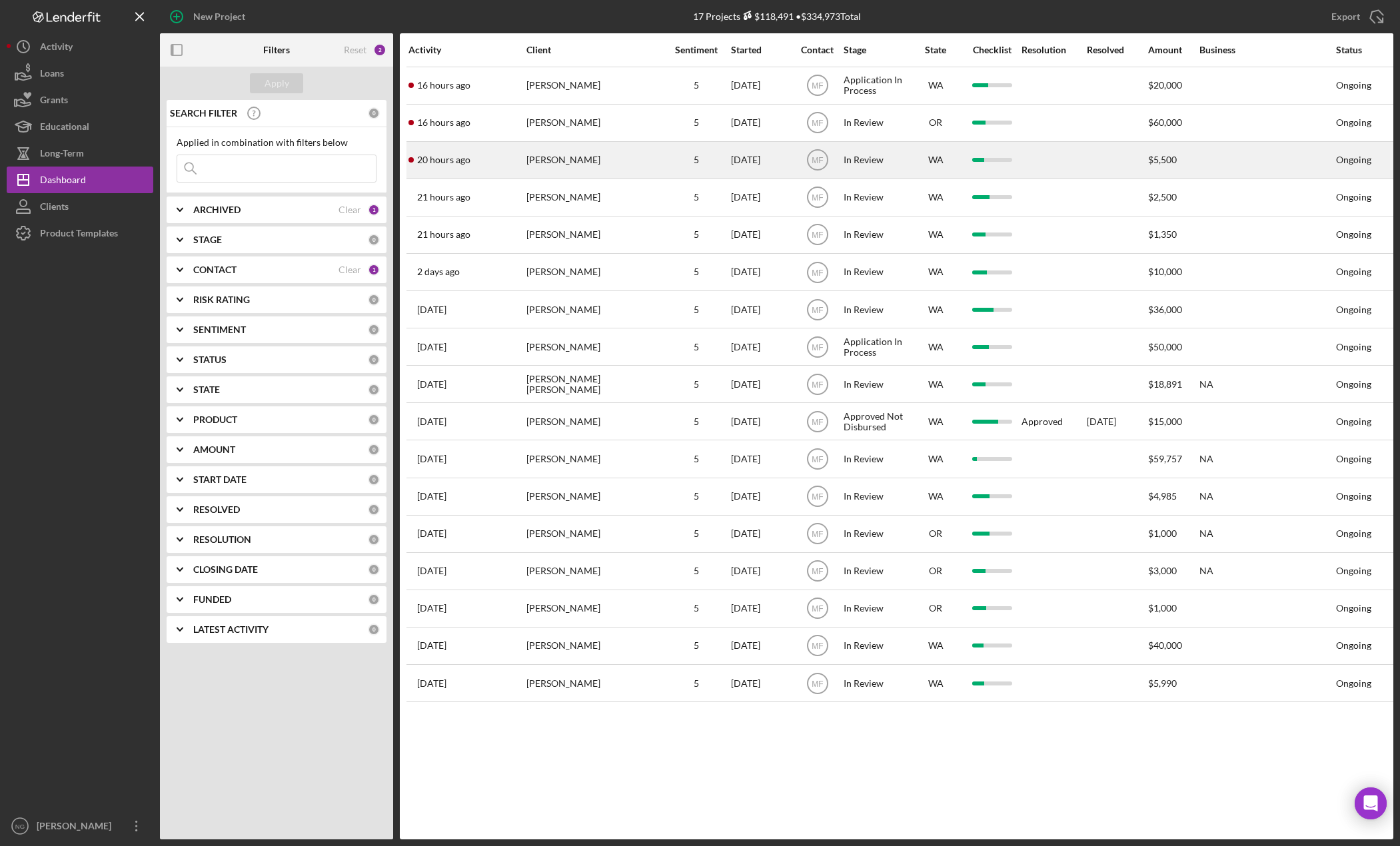
click at [610, 168] on div "[PERSON_NAME]" at bounding box center [593, 160] width 134 height 35
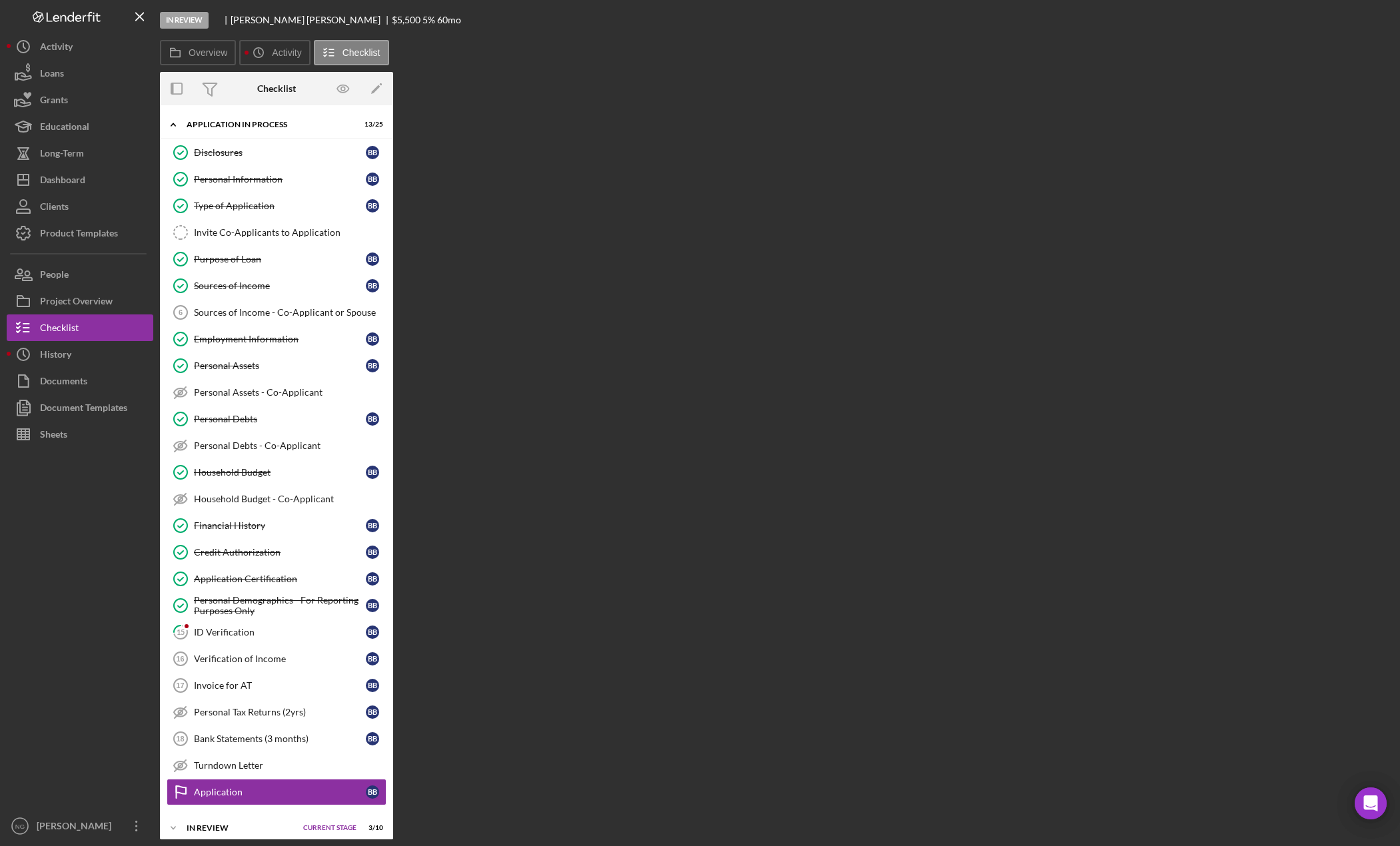
scroll to position [99, 0]
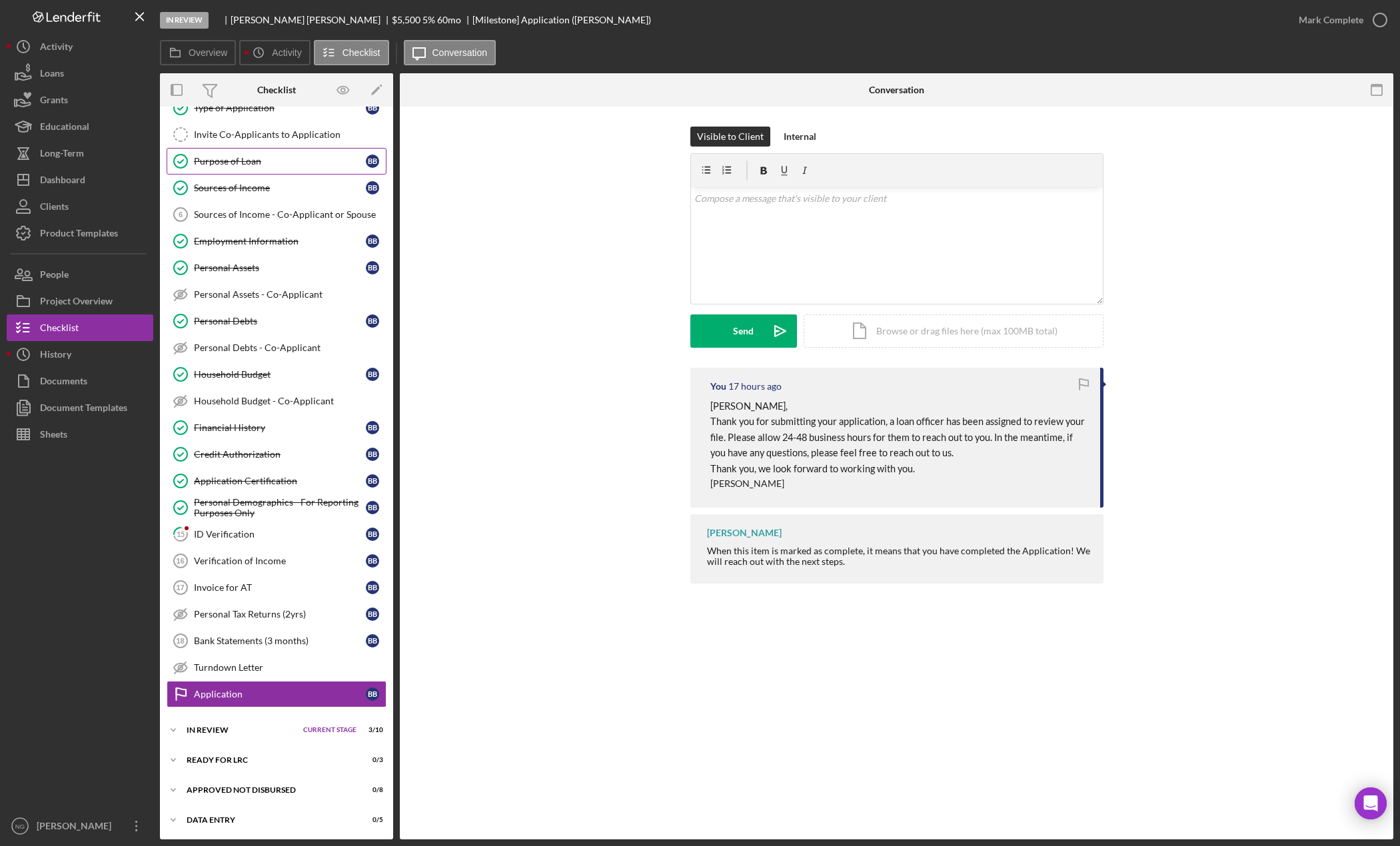
click at [278, 160] on div "Purpose of Loan" at bounding box center [279, 161] width 172 height 10
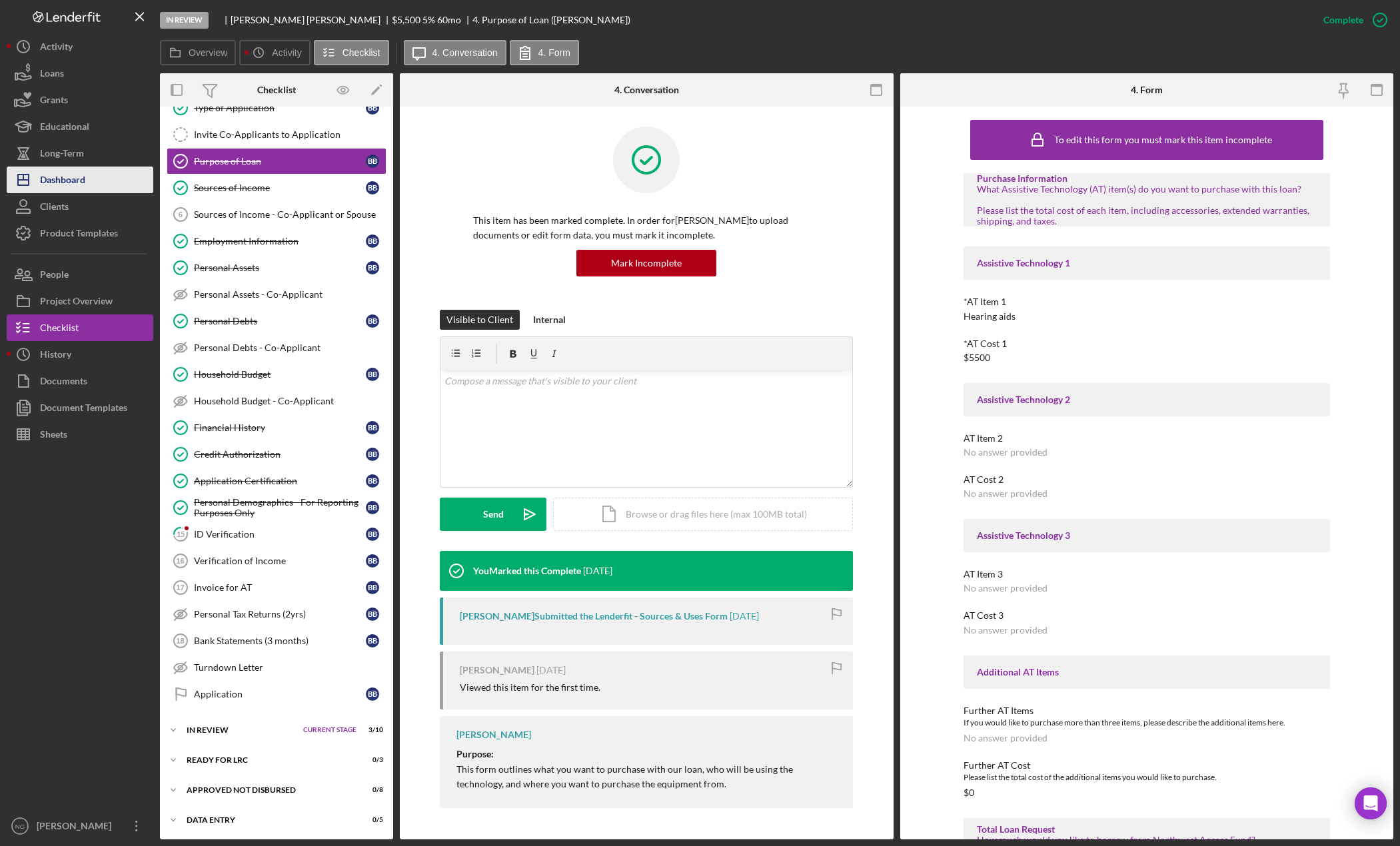
click at [64, 179] on div "Dashboard" at bounding box center [63, 182] width 45 height 30
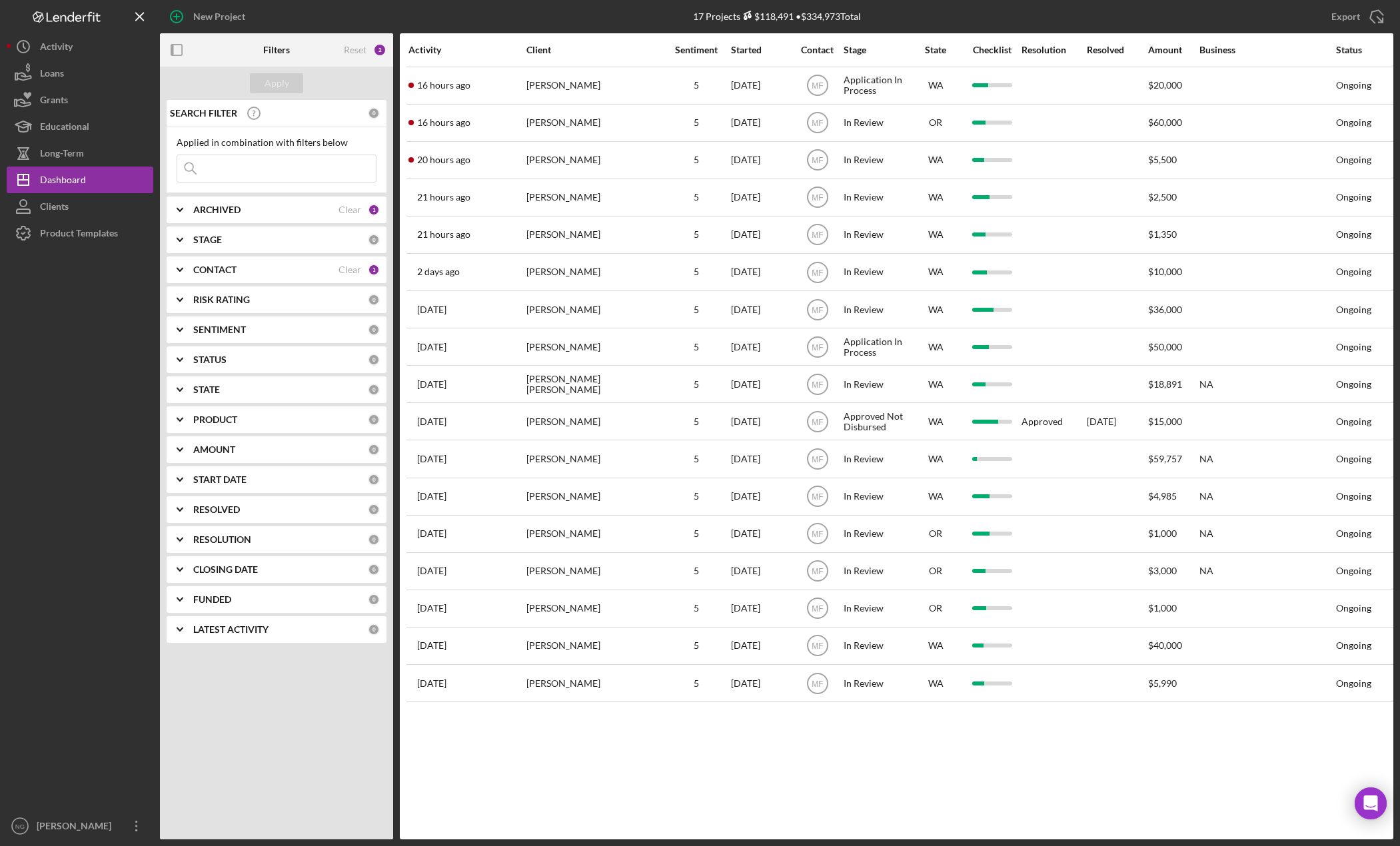
click at [85, 410] on div at bounding box center [80, 529] width 146 height 566
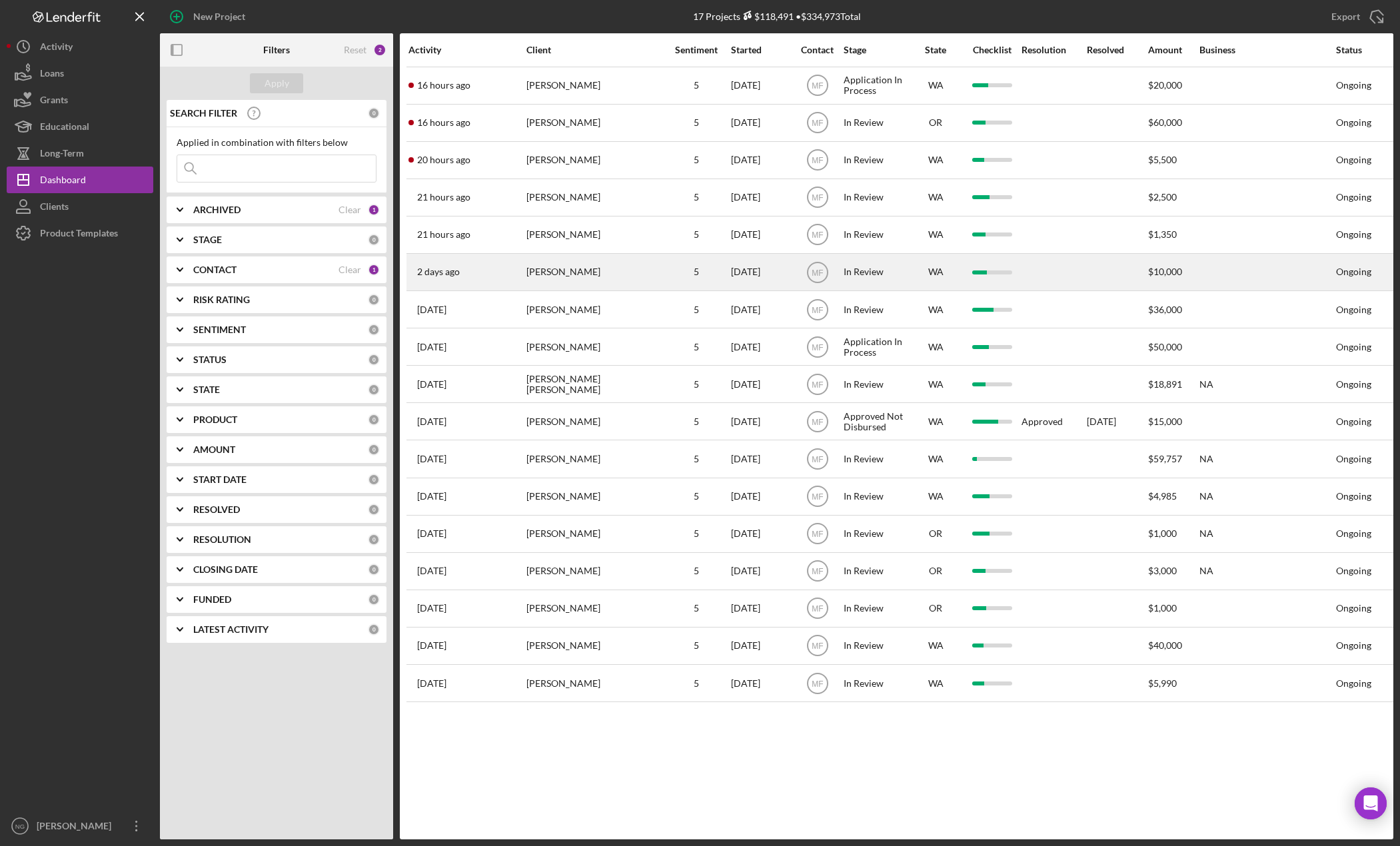
click at [606, 276] on div "[PERSON_NAME]" at bounding box center [593, 271] width 134 height 35
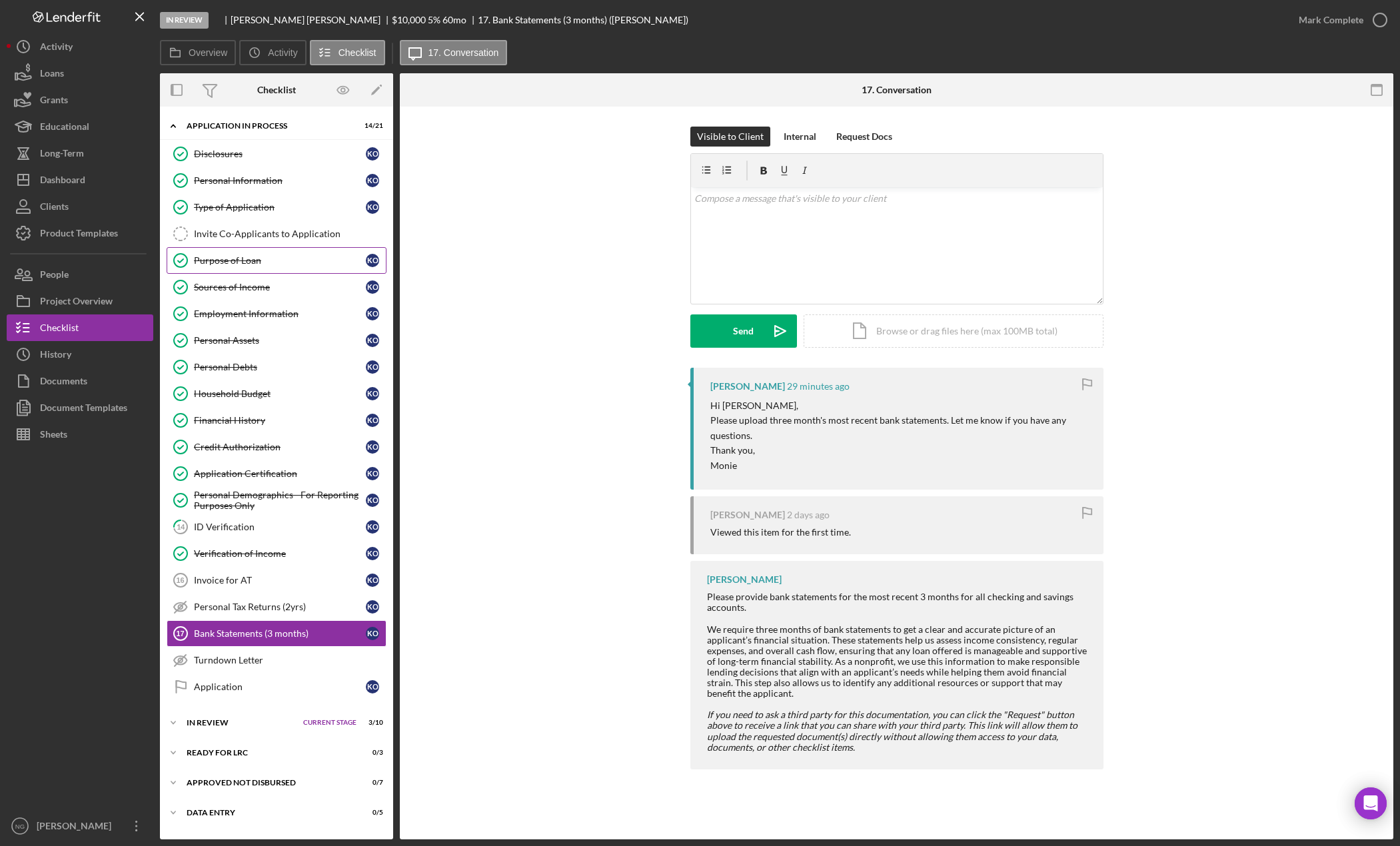
click at [229, 265] on div "Purpose of Loan" at bounding box center [279, 260] width 172 height 10
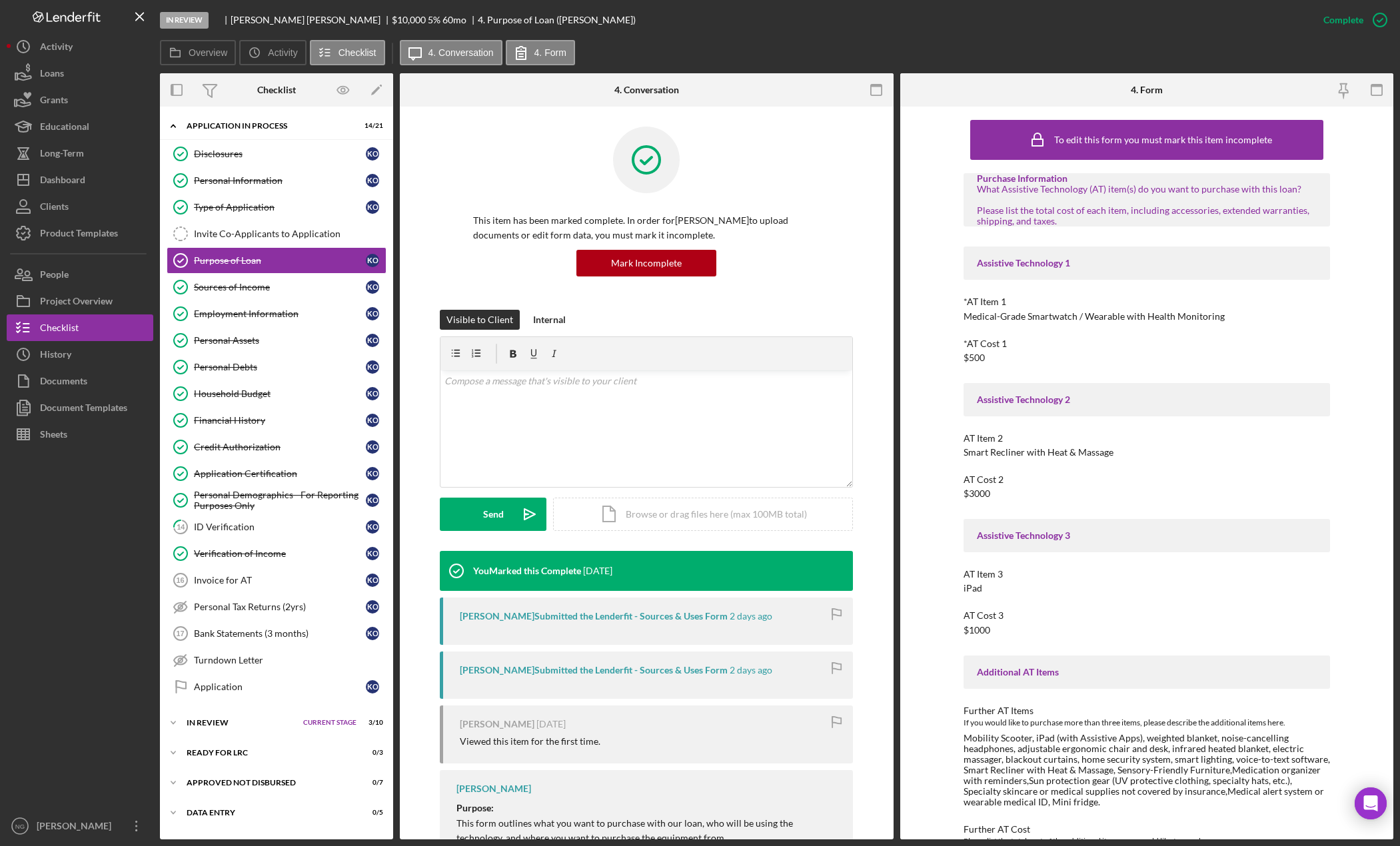
click at [1225, 497] on div "AT Cost 2 $3000" at bounding box center [1147, 486] width 366 height 25
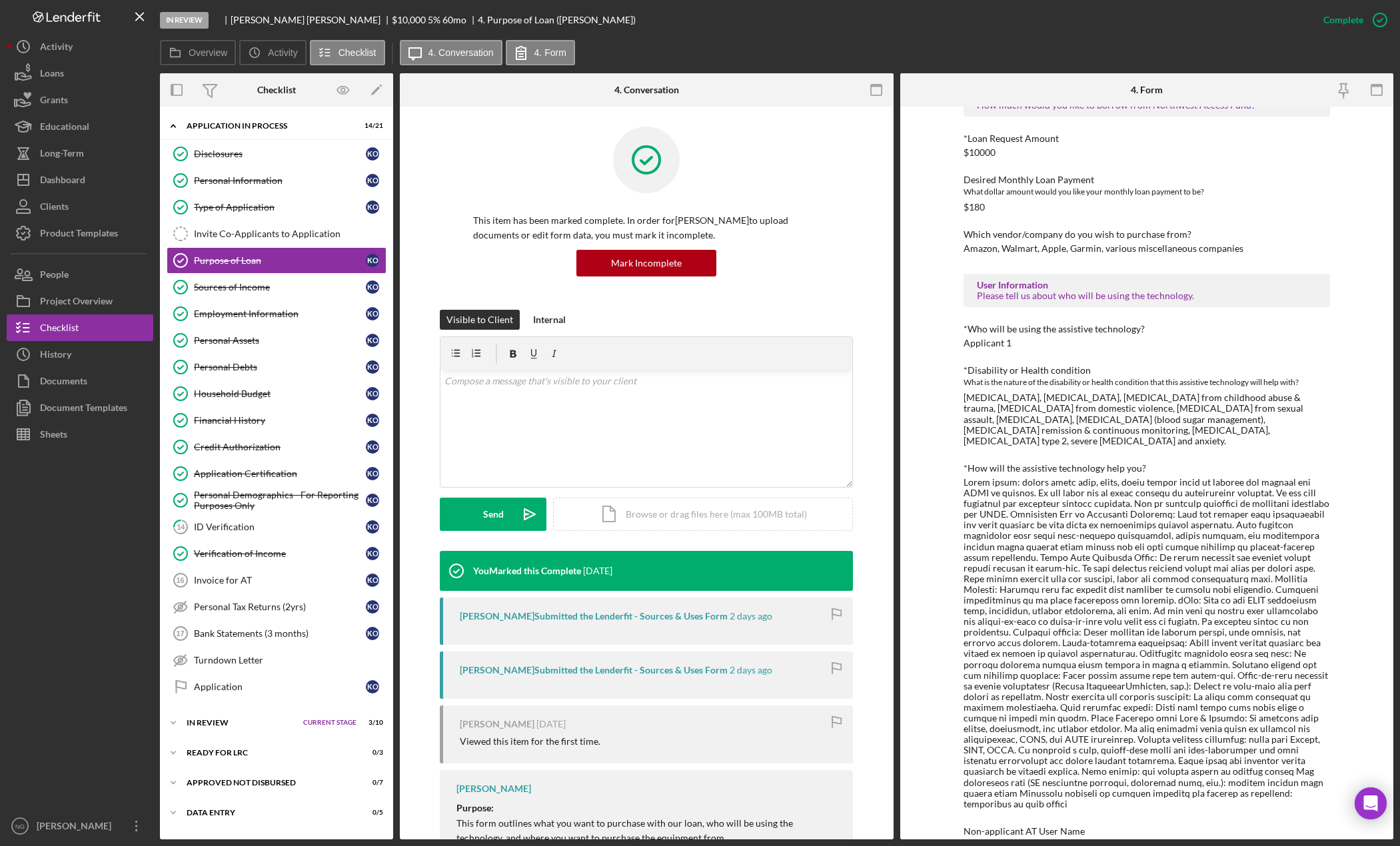
scroll to position [921, 0]
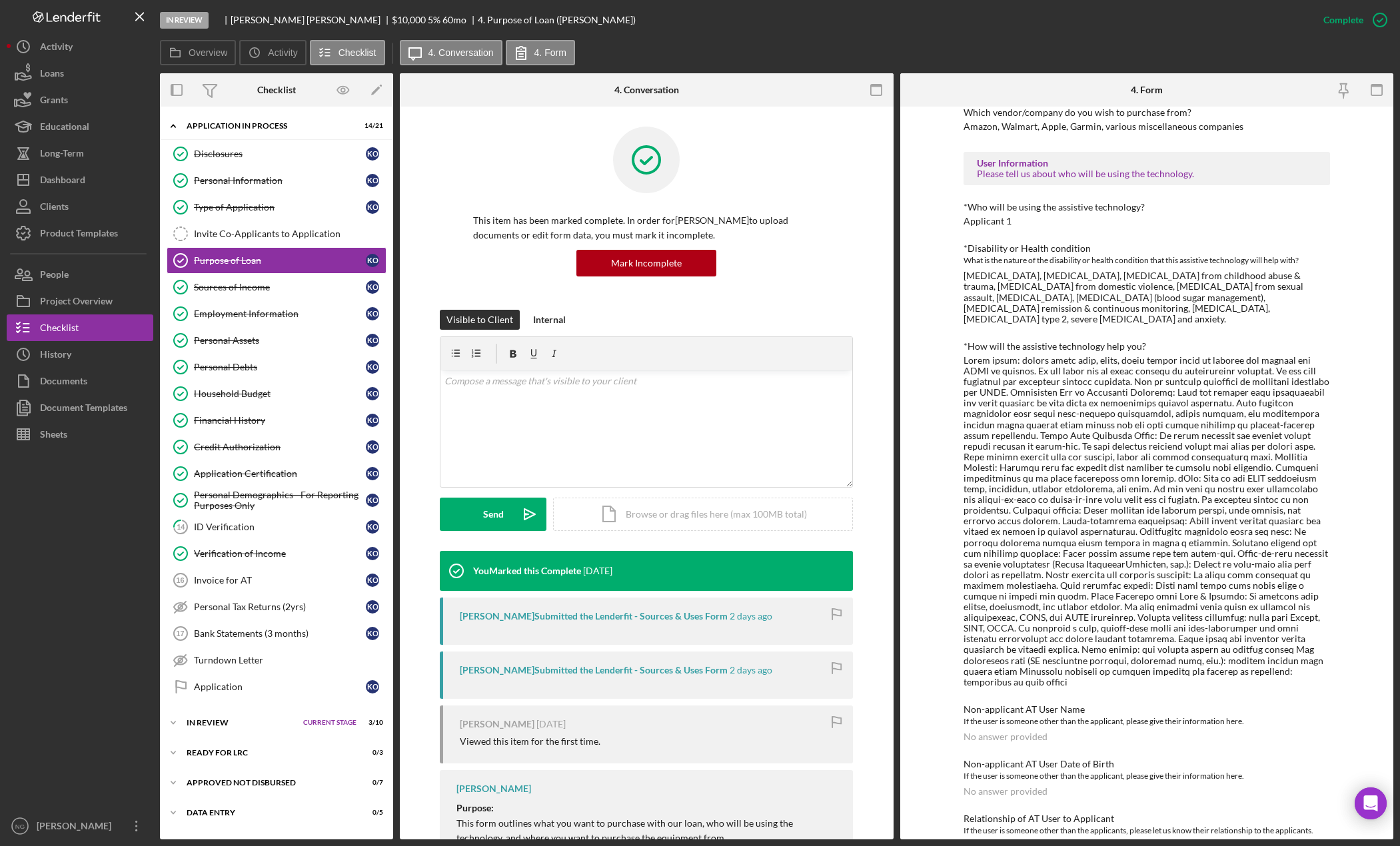
click at [135, 654] on div at bounding box center [80, 630] width 146 height 365
click at [70, 593] on div at bounding box center [80, 630] width 146 height 365
click at [104, 478] on div at bounding box center [80, 630] width 146 height 365
